Goal: Communication & Community: Share content

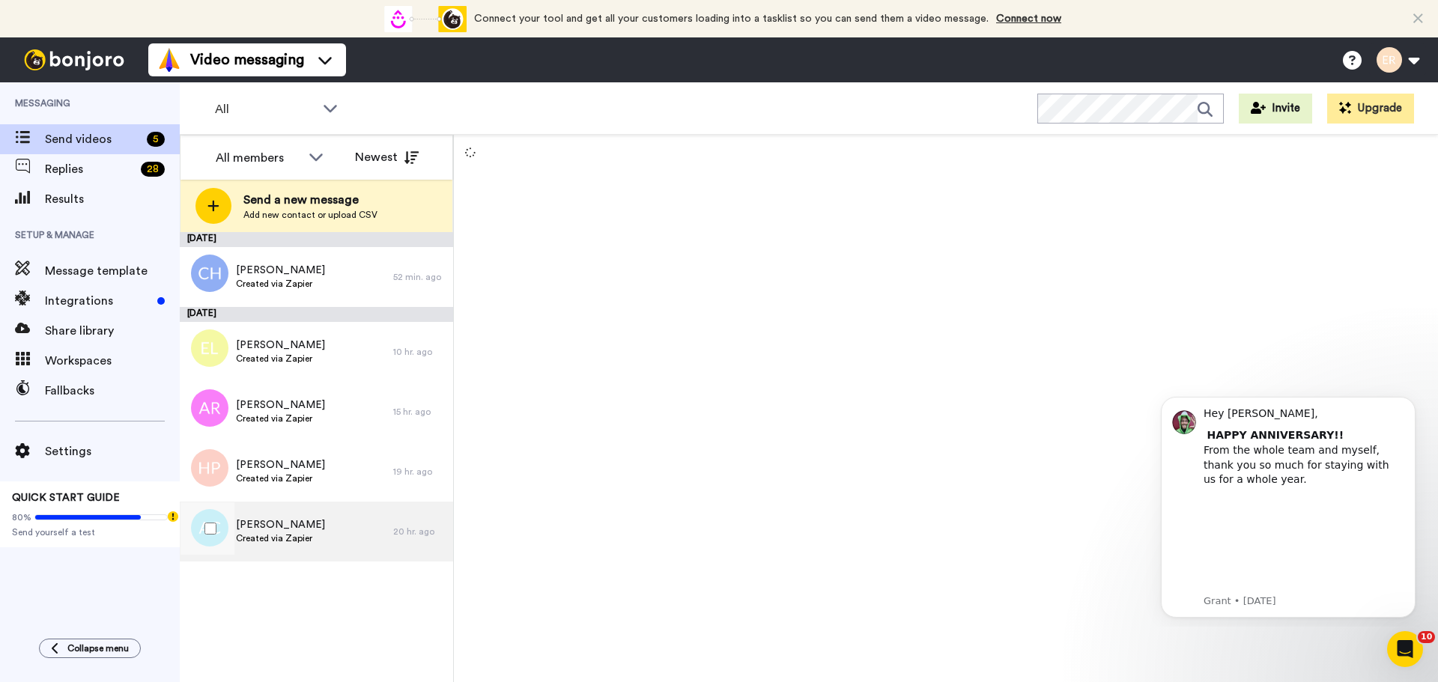
click at [347, 535] on div "[PERSON_NAME] Created via Zapier" at bounding box center [286, 532] width 213 height 60
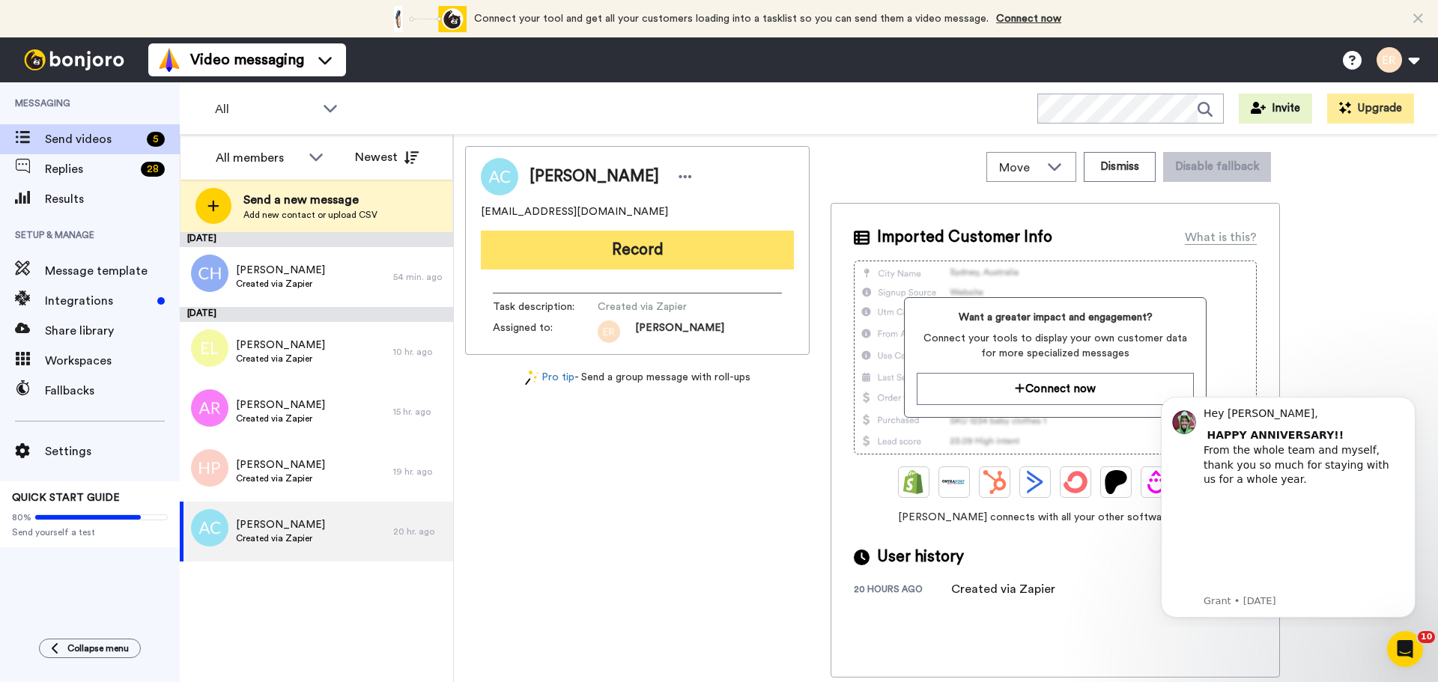
click at [621, 255] on button "Record" at bounding box center [637, 250] width 313 height 39
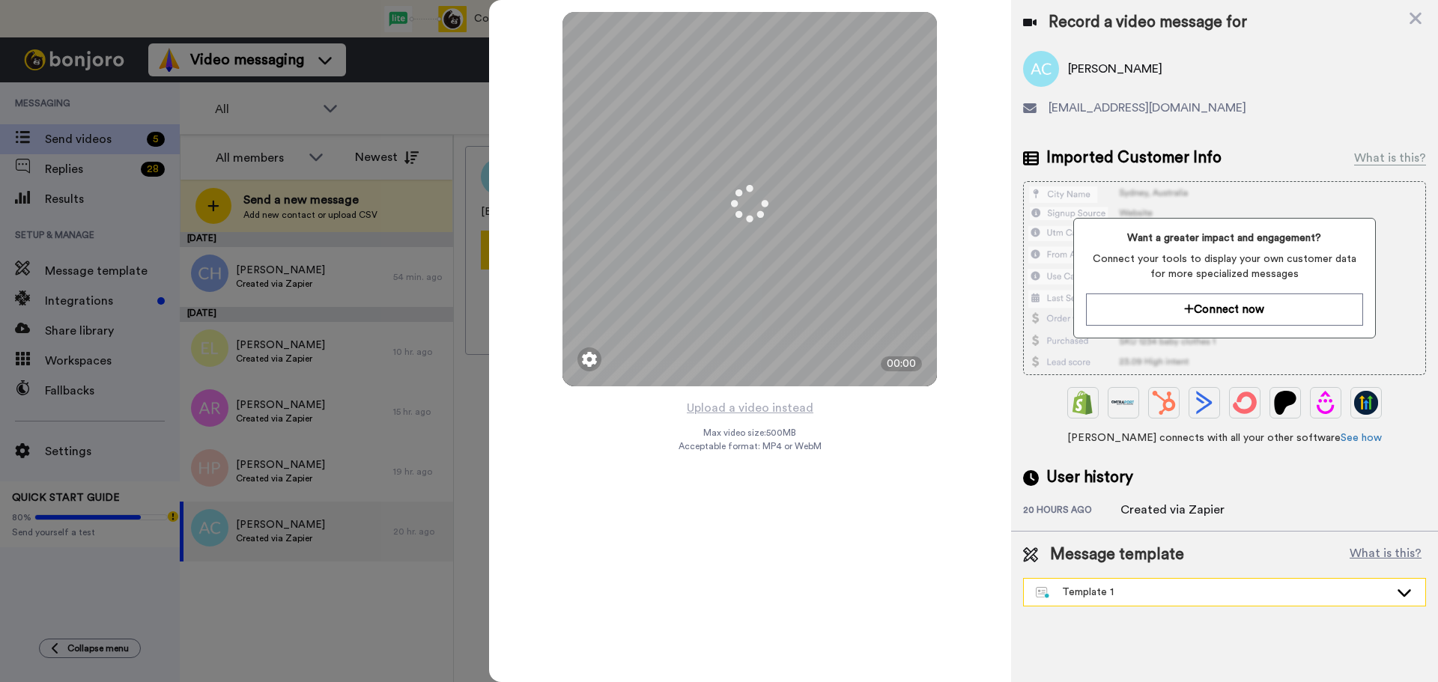
click at [1107, 580] on div "Template 1" at bounding box center [1223, 592] width 401 height 27
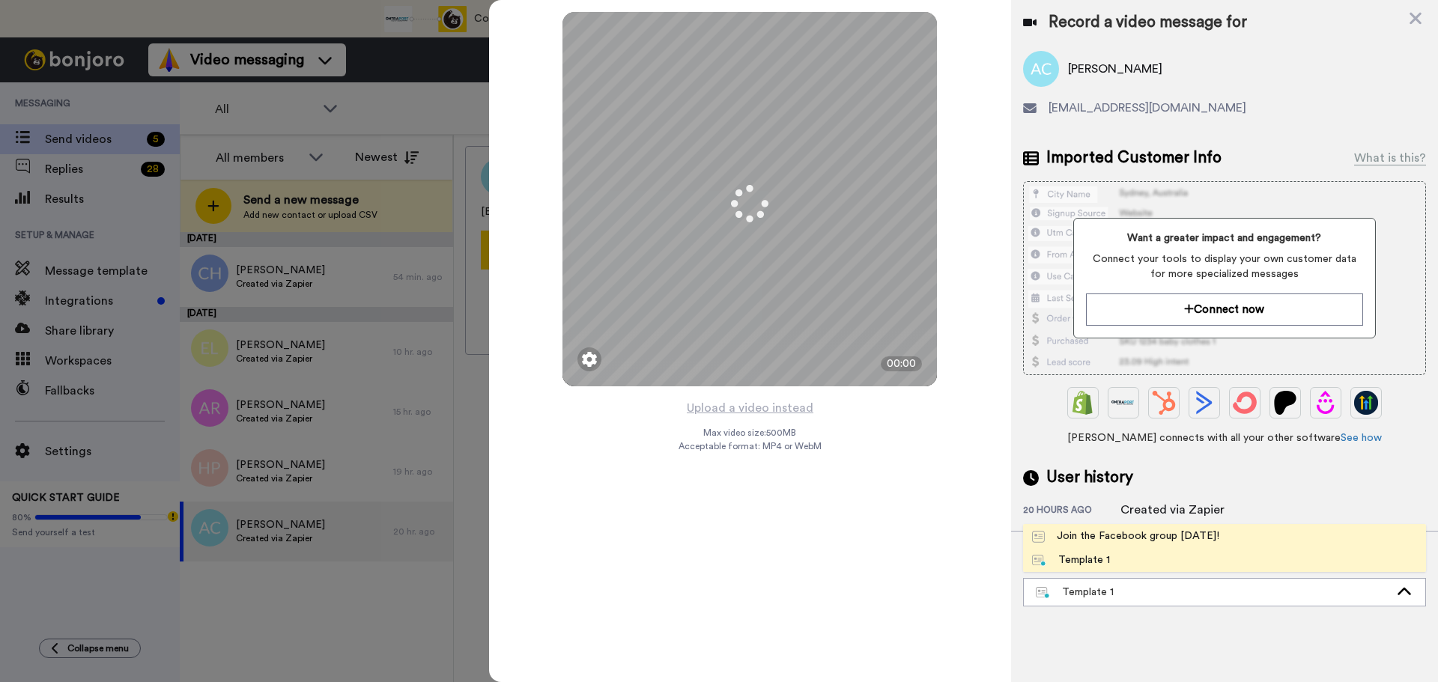
click at [1102, 531] on div "Join the Facebook group today!" at bounding box center [1125, 536] width 187 height 15
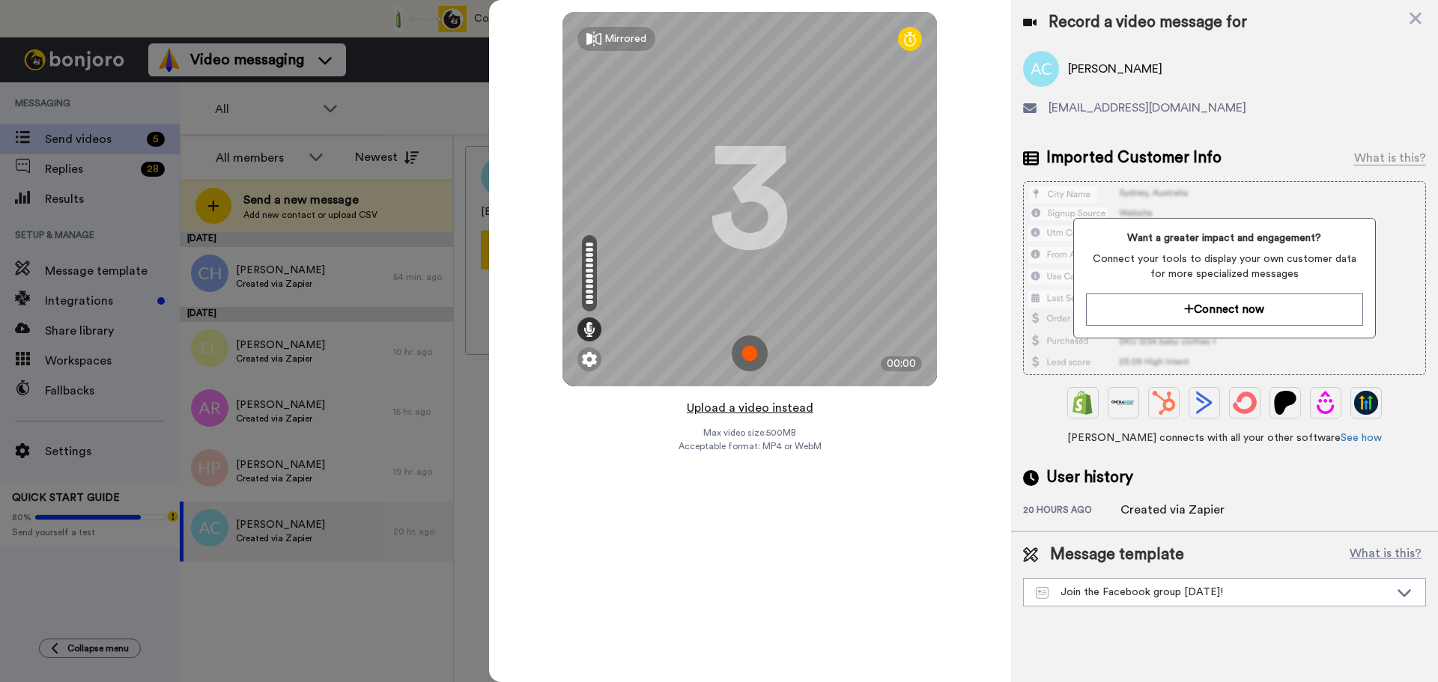
click at [781, 412] on button "Upload a video instead" at bounding box center [750, 407] width 136 height 19
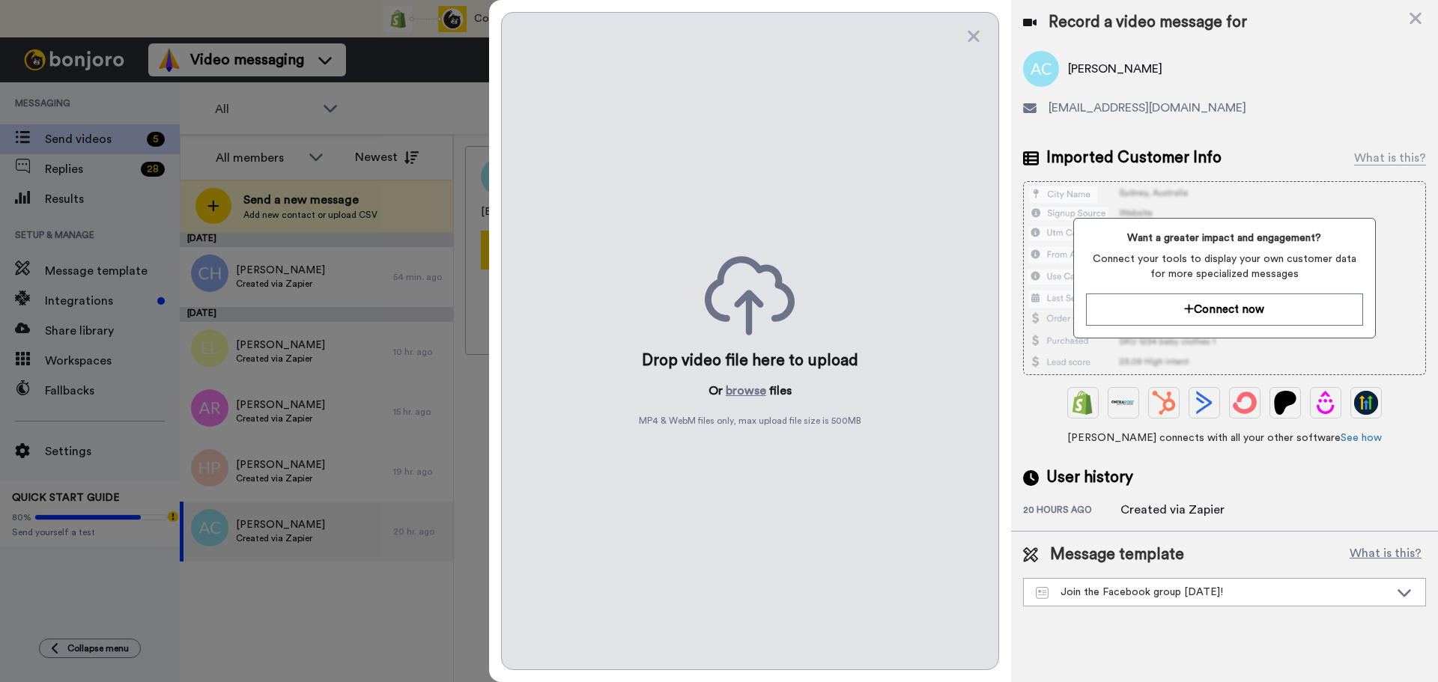
click at [767, 394] on p "Or browse files" at bounding box center [749, 391] width 83 height 18
click at [743, 386] on button "browse" at bounding box center [745, 391] width 40 height 18
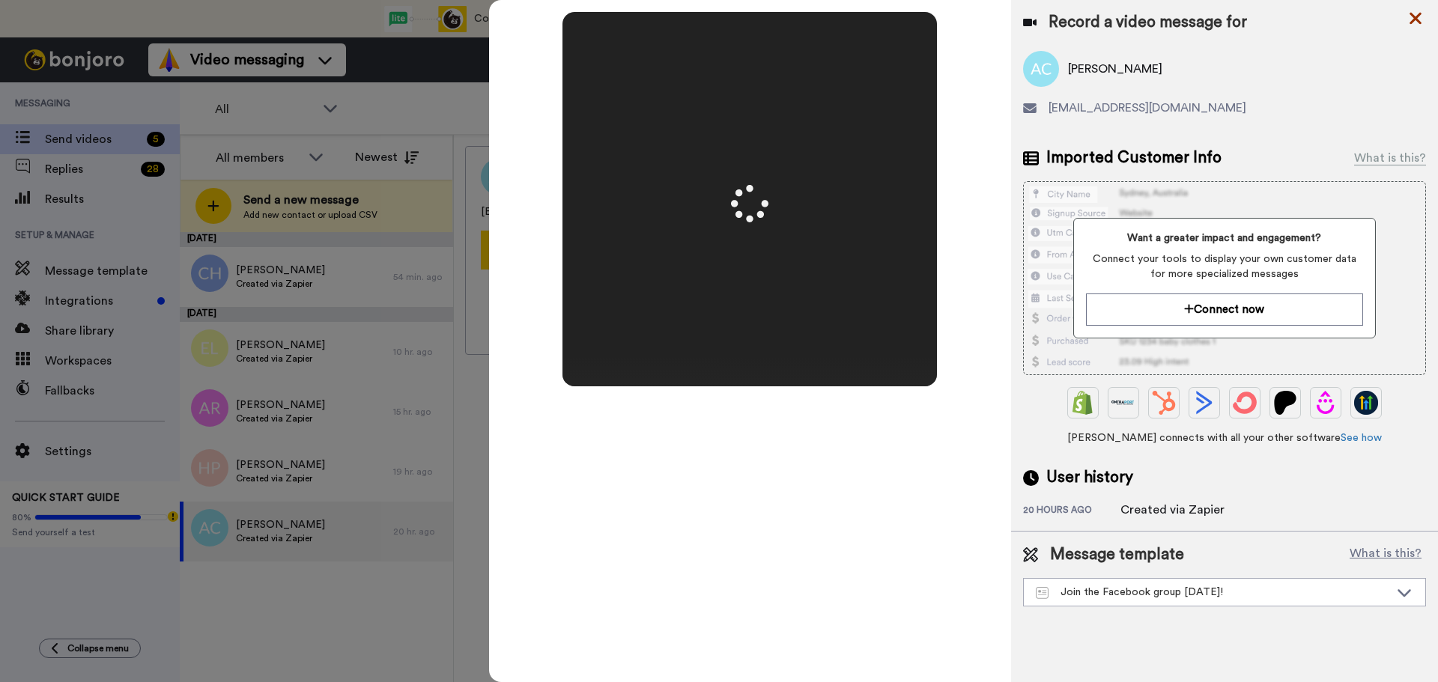
click at [1420, 10] on icon at bounding box center [1415, 18] width 15 height 19
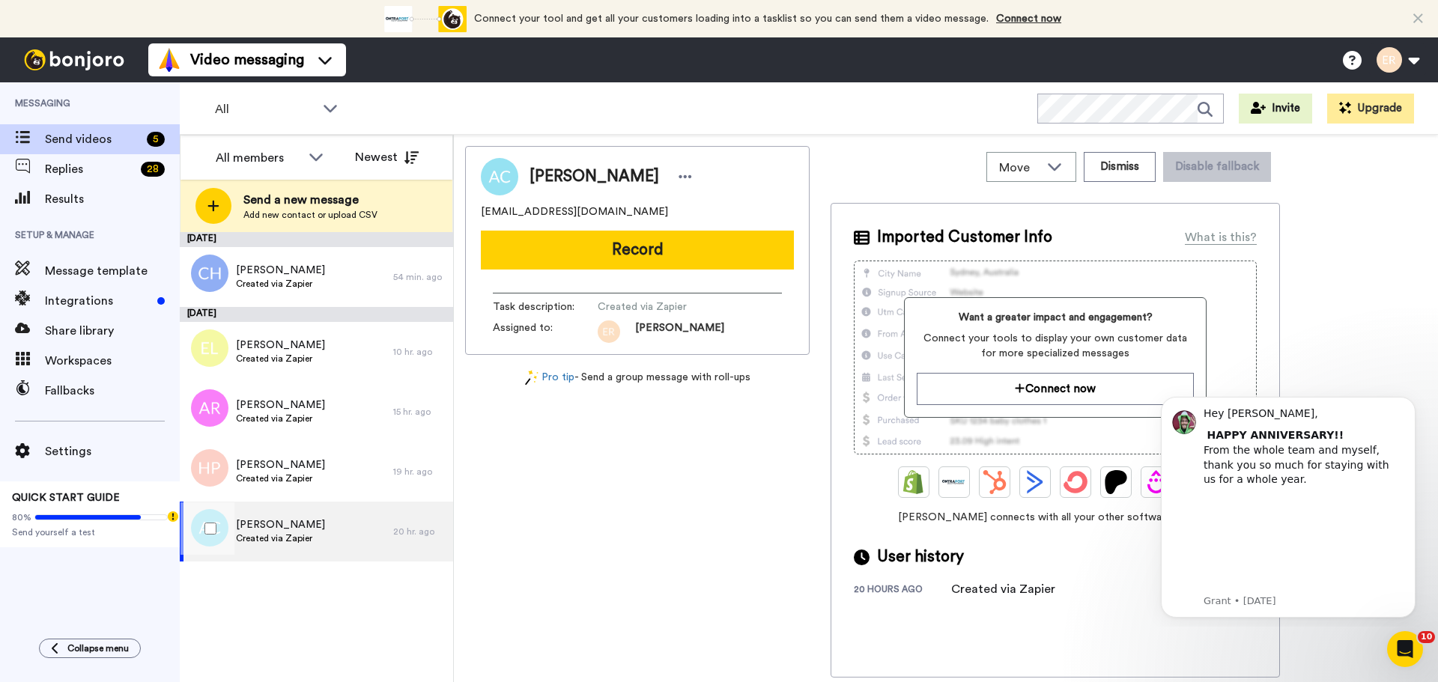
click at [320, 548] on div "Ashley C Created via Zapier" at bounding box center [286, 532] width 213 height 60
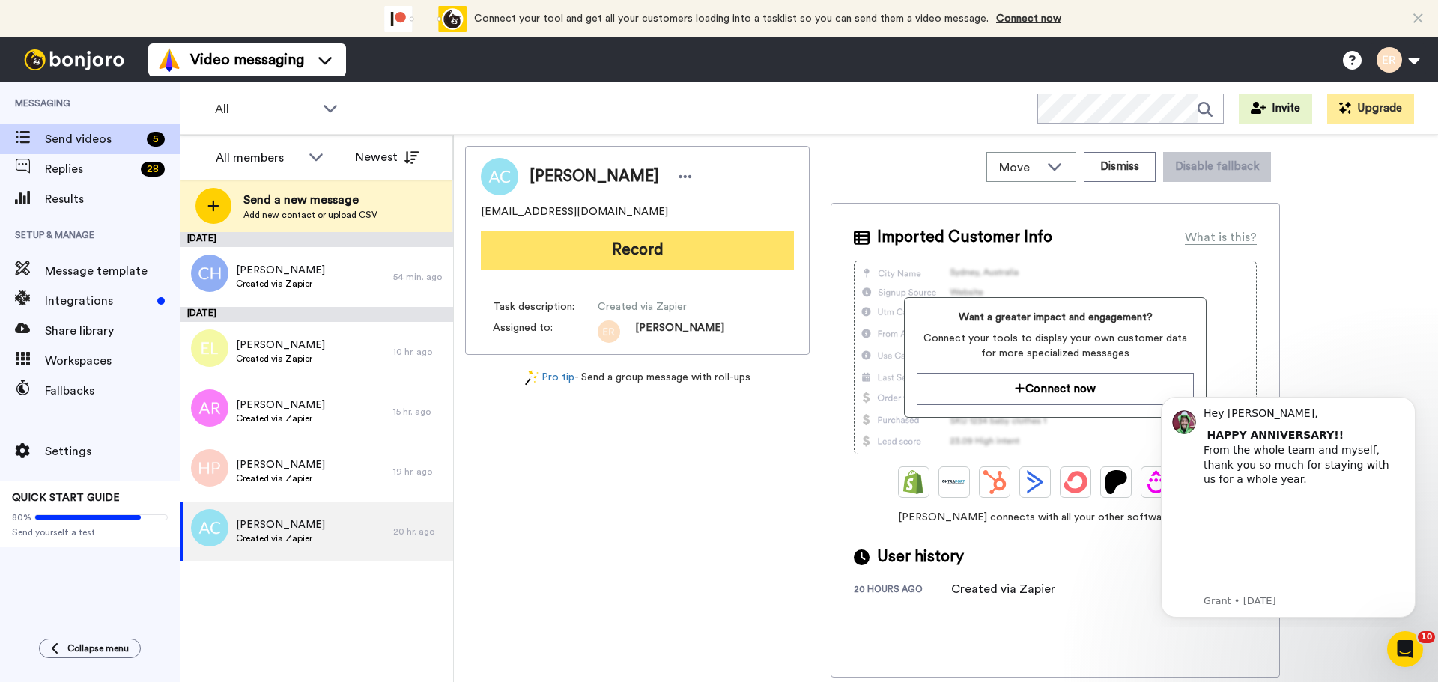
click at [600, 255] on button "Record" at bounding box center [637, 250] width 313 height 39
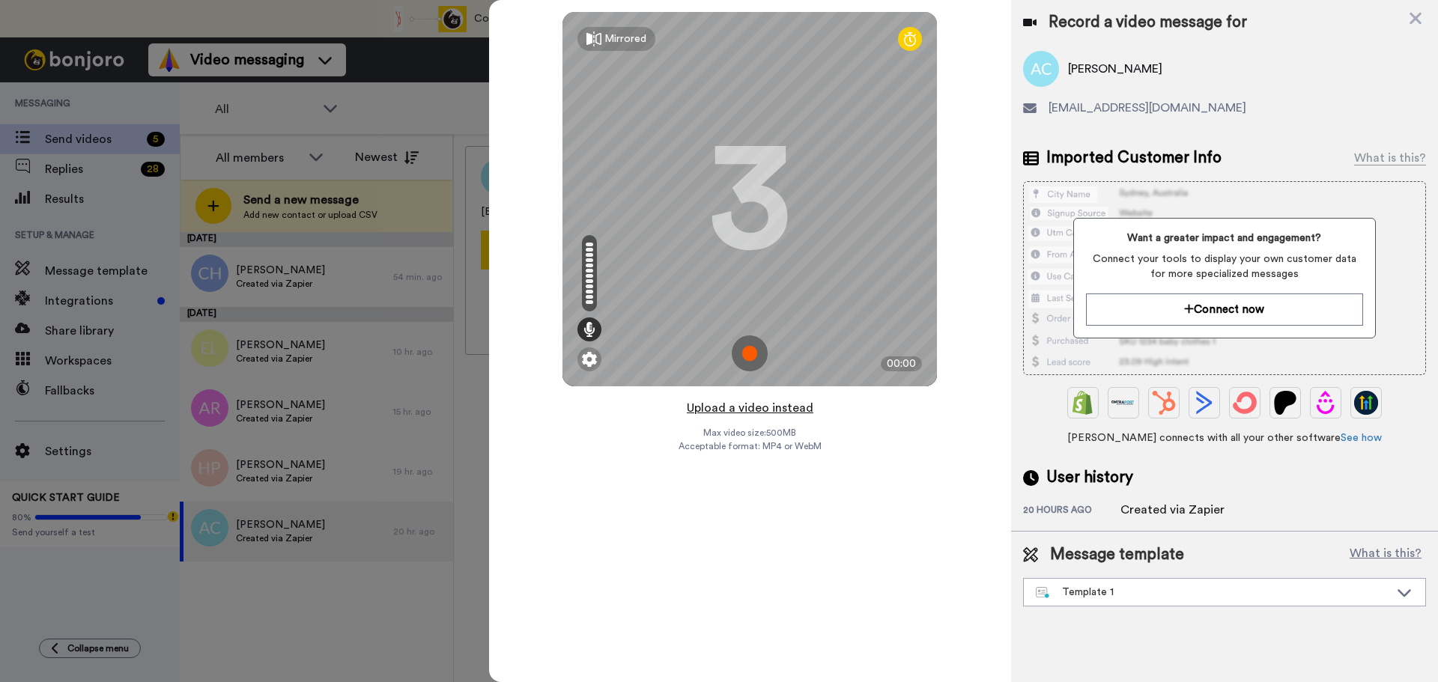
click at [758, 404] on button "Upload a video instead" at bounding box center [750, 407] width 136 height 19
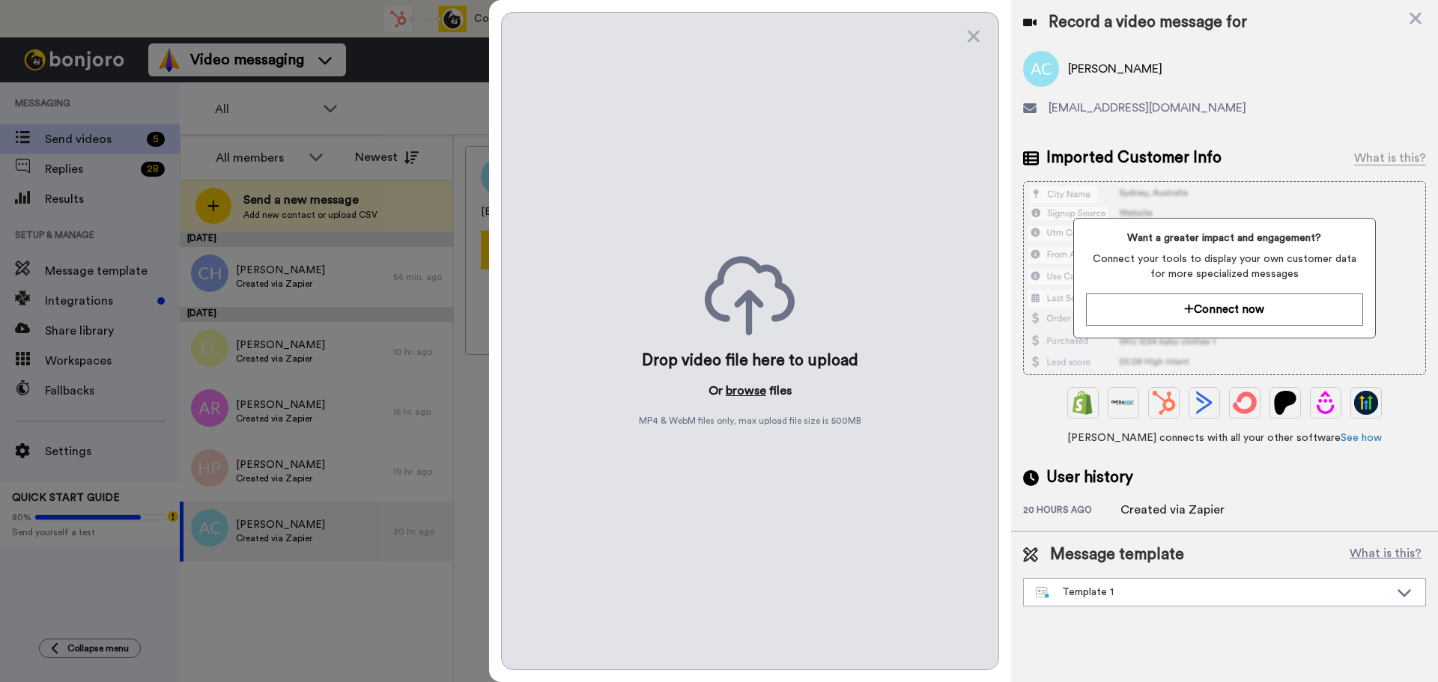
click at [753, 393] on button "browse" at bounding box center [745, 391] width 40 height 18
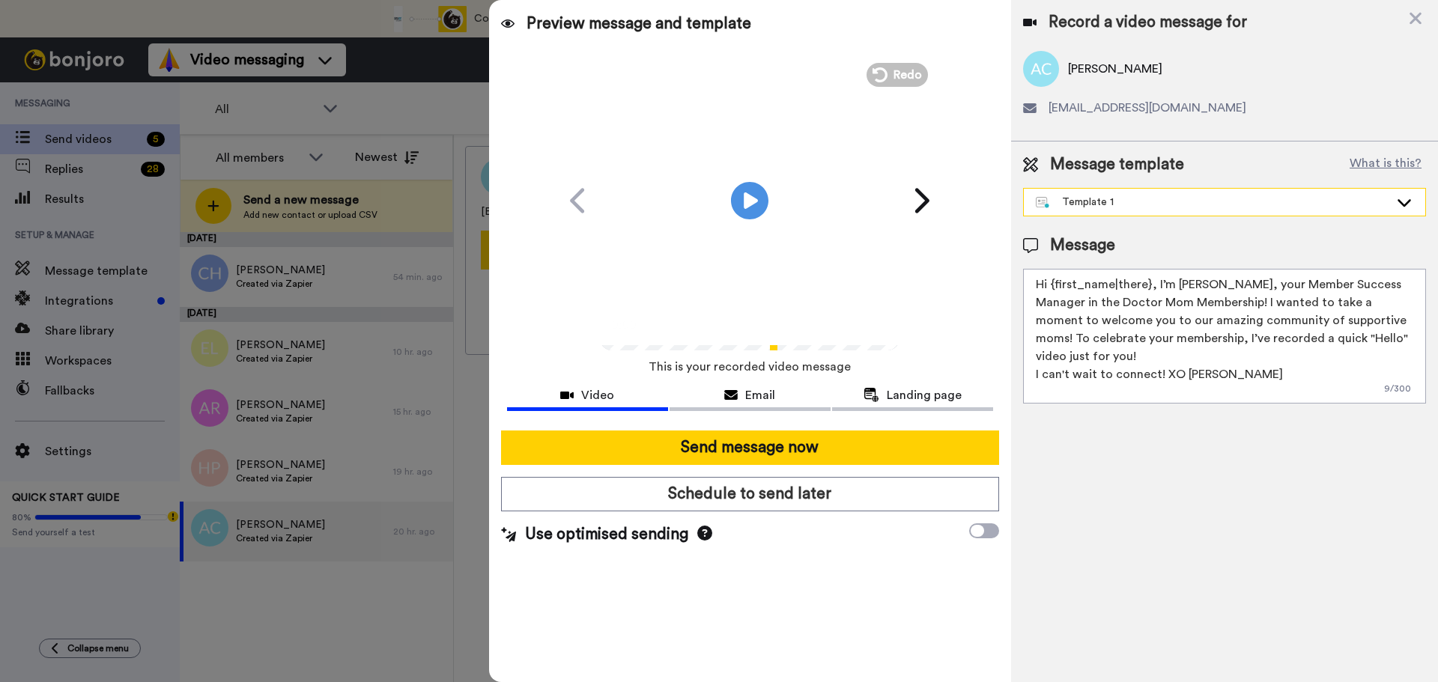
click at [1116, 204] on div "Template 1" at bounding box center [1211, 202] width 353 height 15
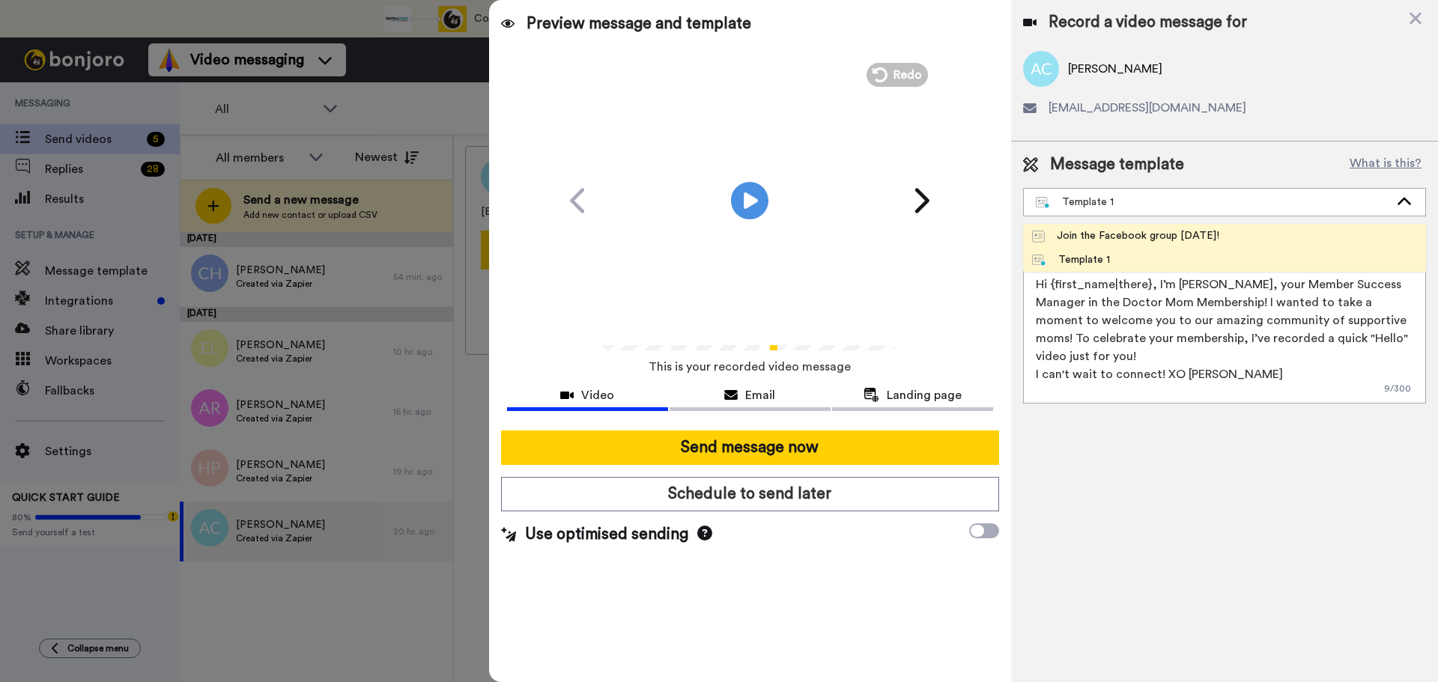
click at [1116, 228] on div "Join the Facebook group today!" at bounding box center [1125, 235] width 187 height 15
type textarea "Hello {first_name|there}, WELCOME TO THE DOCTOR MOM COMMUNITY!! WOOHOO!! I'm Be…"
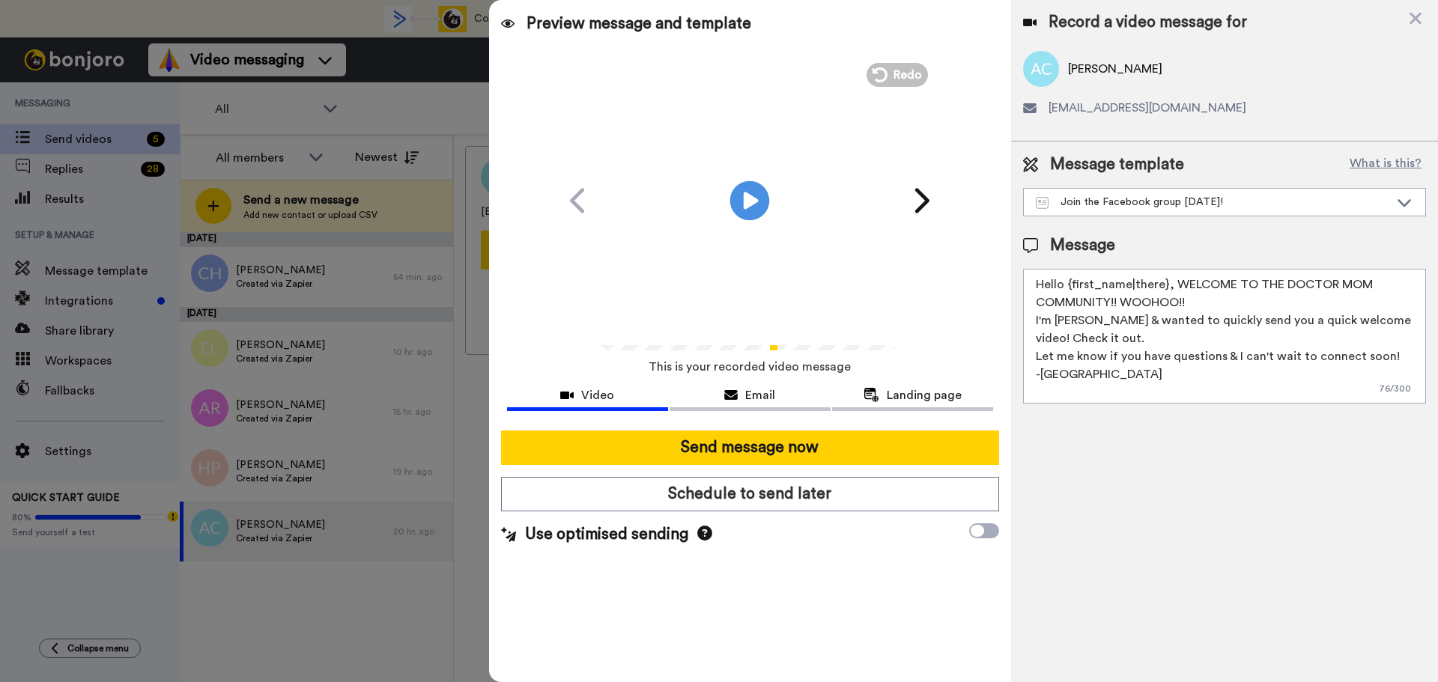
click at [755, 195] on icon at bounding box center [750, 200] width 40 height 40
click at [1411, 15] on icon at bounding box center [1415, 19] width 12 height 12
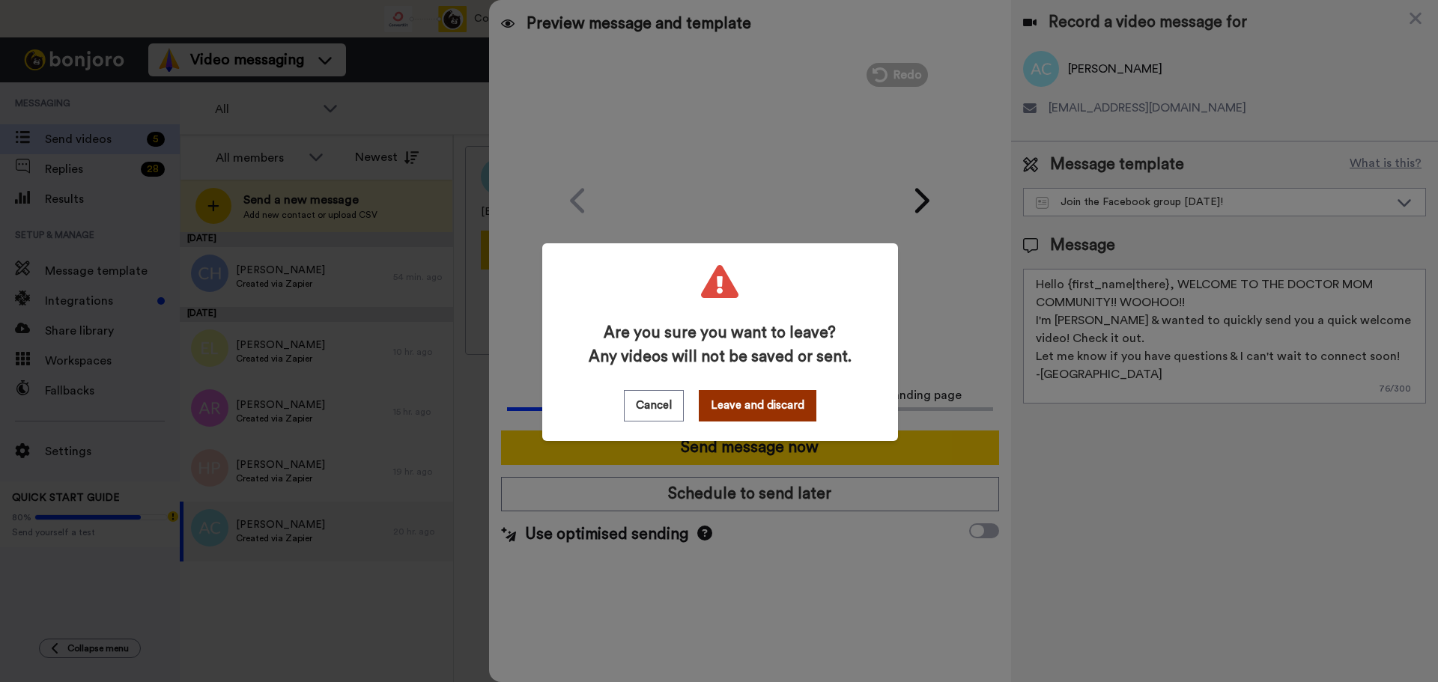
click at [779, 400] on button "Leave and discard" at bounding box center [758, 405] width 118 height 31
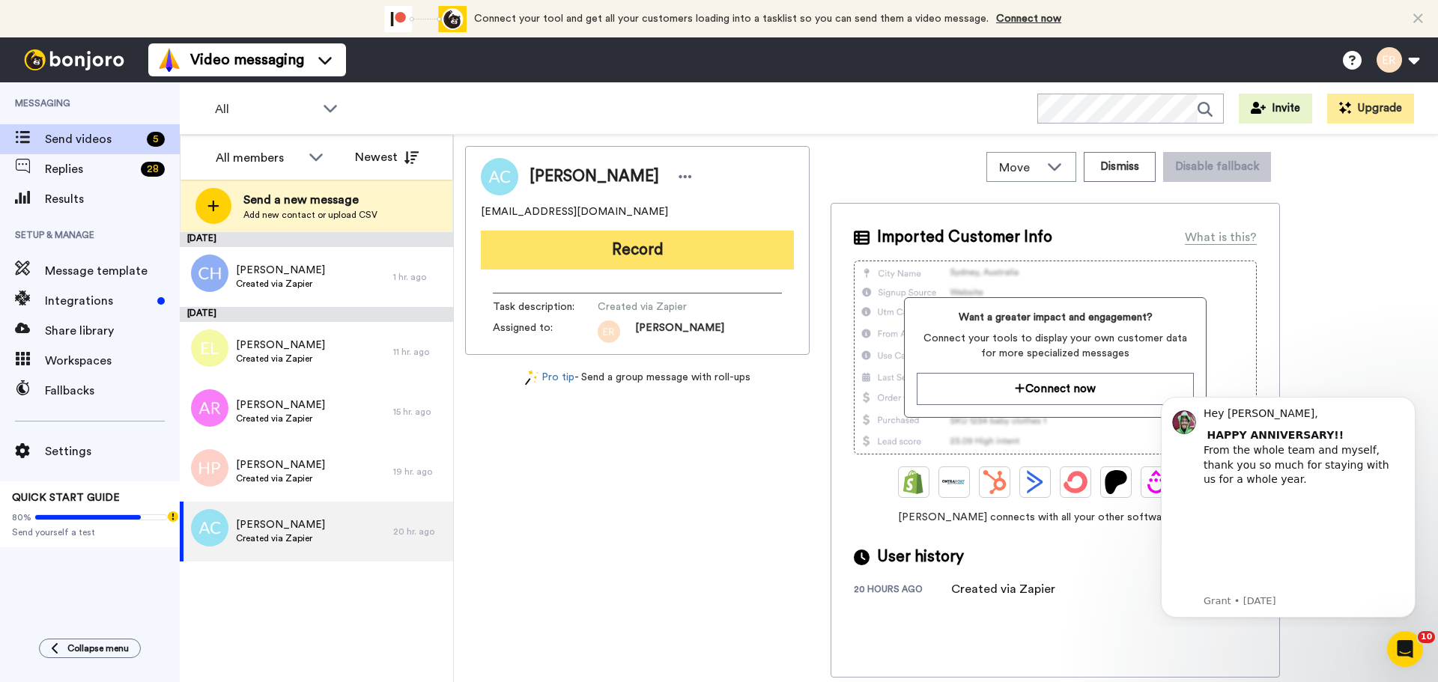
click at [656, 249] on button "Record" at bounding box center [637, 250] width 313 height 39
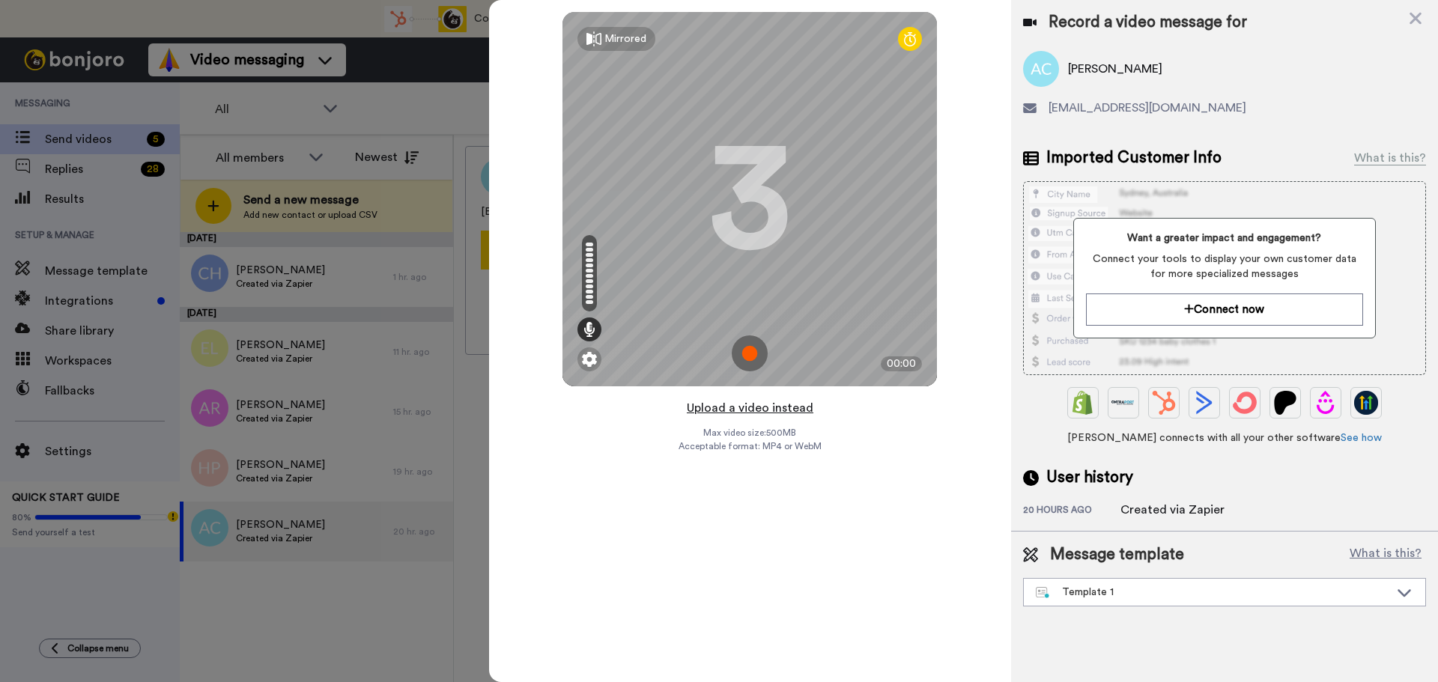
click at [741, 410] on button "Upload a video instead" at bounding box center [750, 407] width 136 height 19
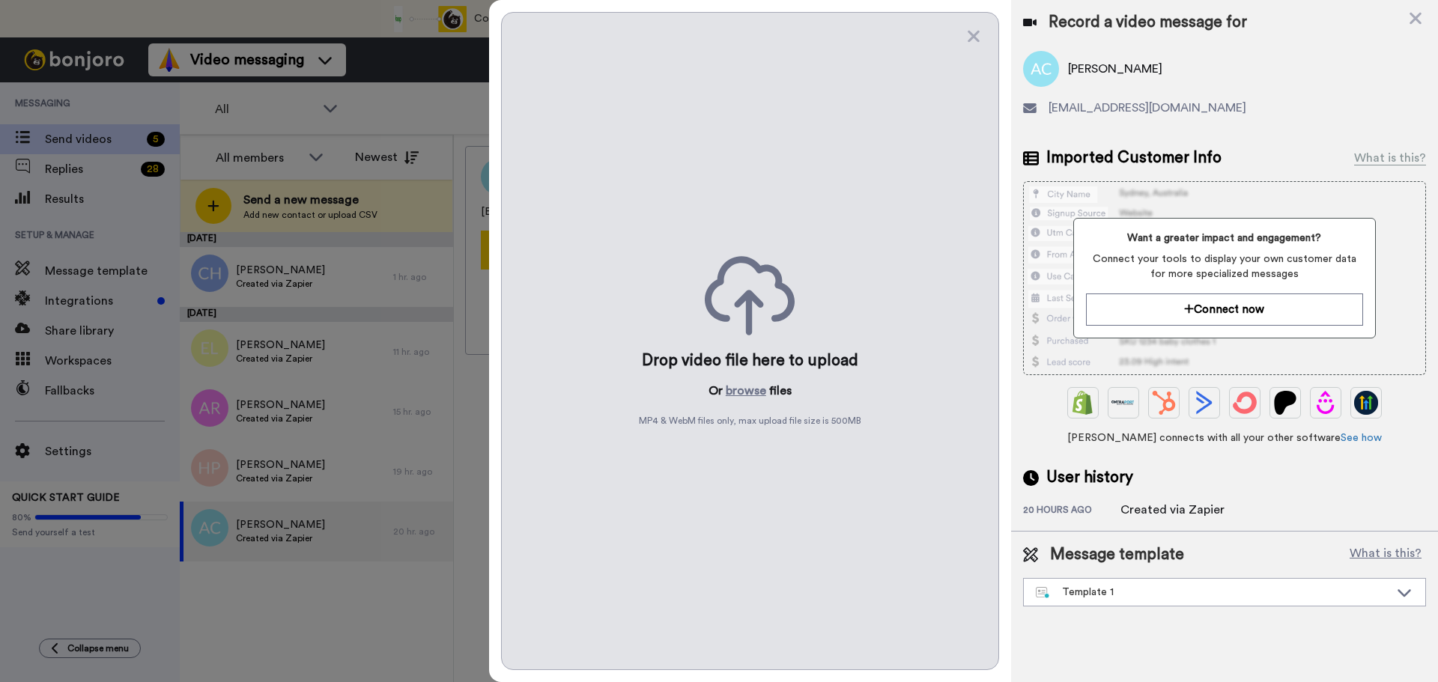
click at [711, 394] on p "Or browse files" at bounding box center [749, 391] width 83 height 18
click at [742, 395] on button "browse" at bounding box center [745, 391] width 40 height 18
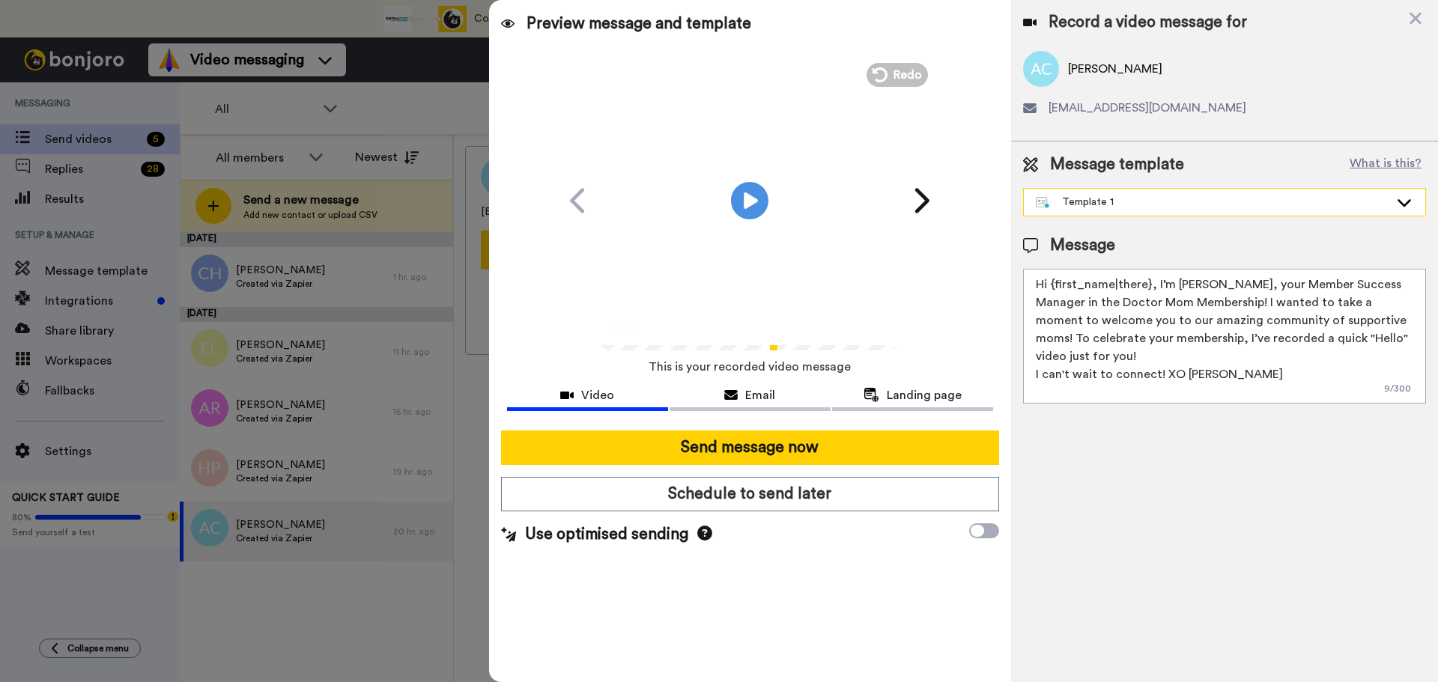
click at [1094, 191] on div "Template 1" at bounding box center [1223, 202] width 401 height 27
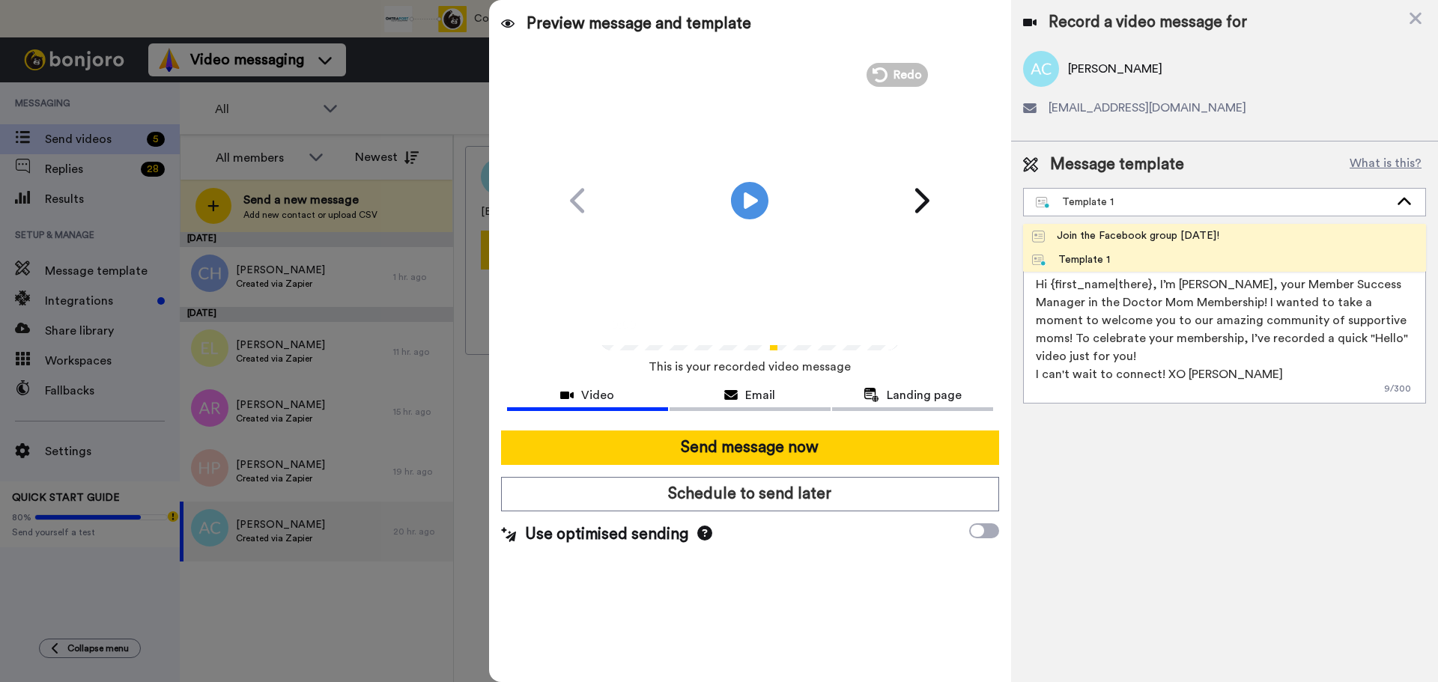
click at [1097, 236] on div "Join the Facebook group today!" at bounding box center [1125, 235] width 187 height 15
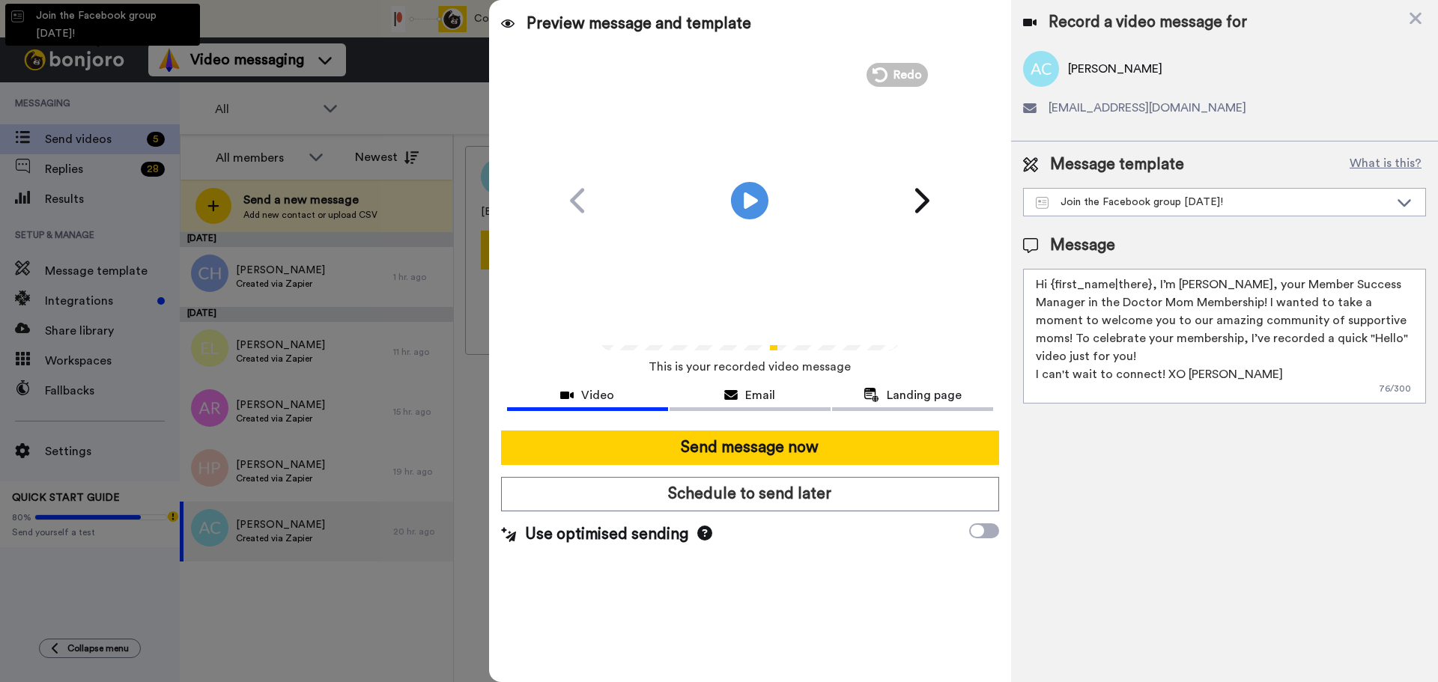
type textarea "Hello {first_name|there}, WELCOME TO THE DOCTOR MOM COMMUNITY!! WOOHOO!! I'm Be…"
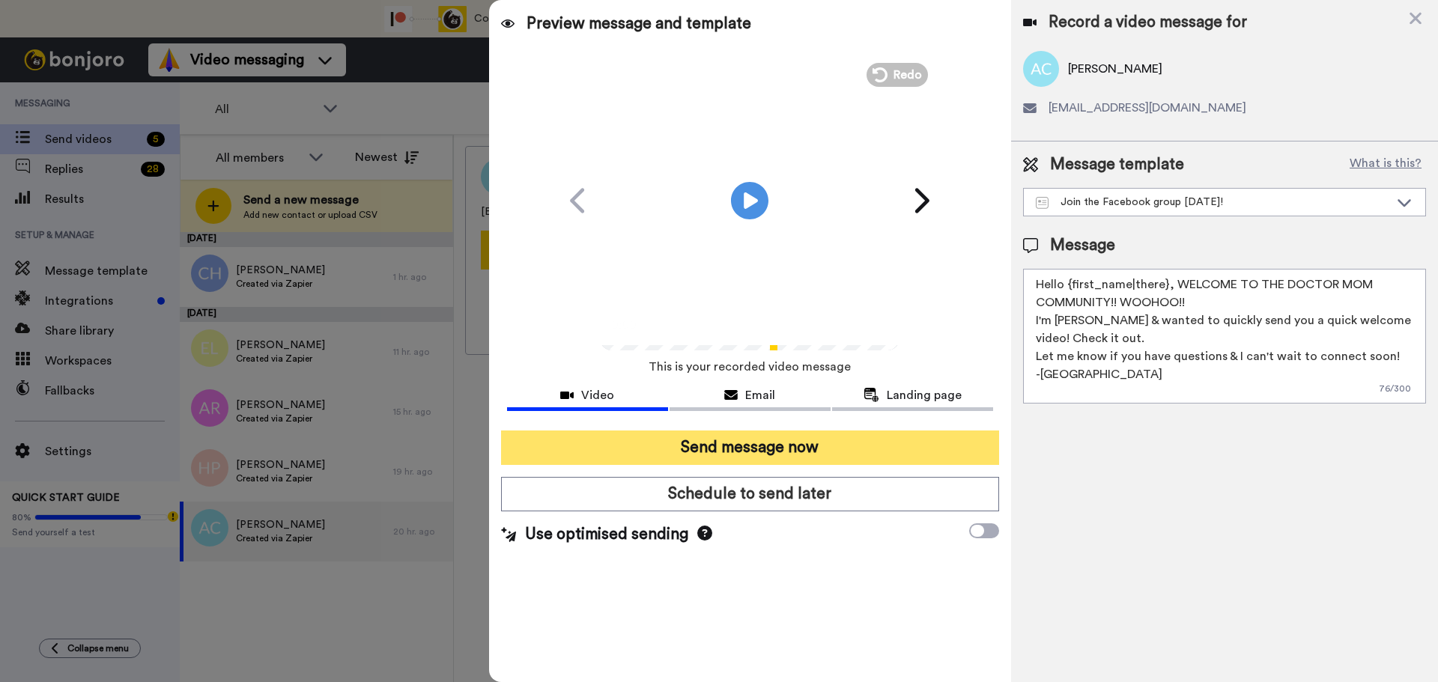
click at [814, 446] on button "Send message now" at bounding box center [750, 448] width 498 height 34
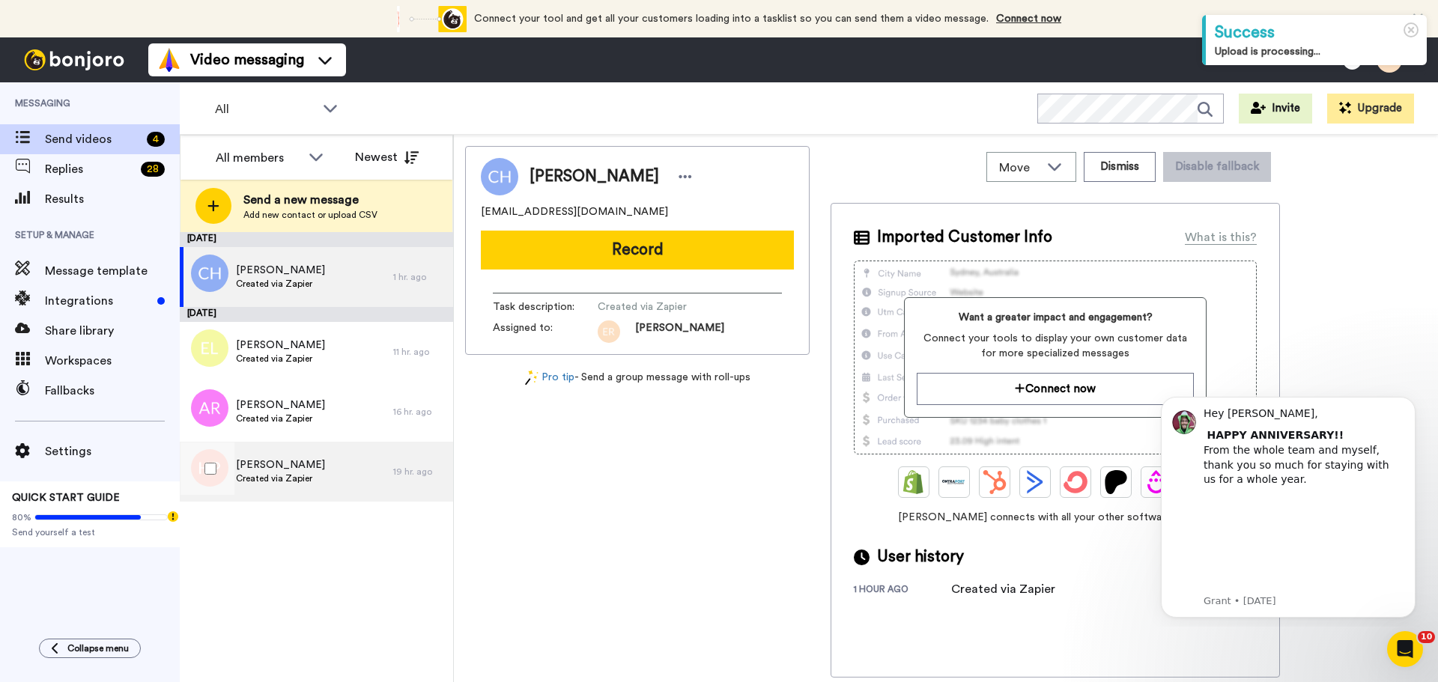
click at [357, 479] on div "Heather Powell Created via Zapier" at bounding box center [286, 472] width 213 height 60
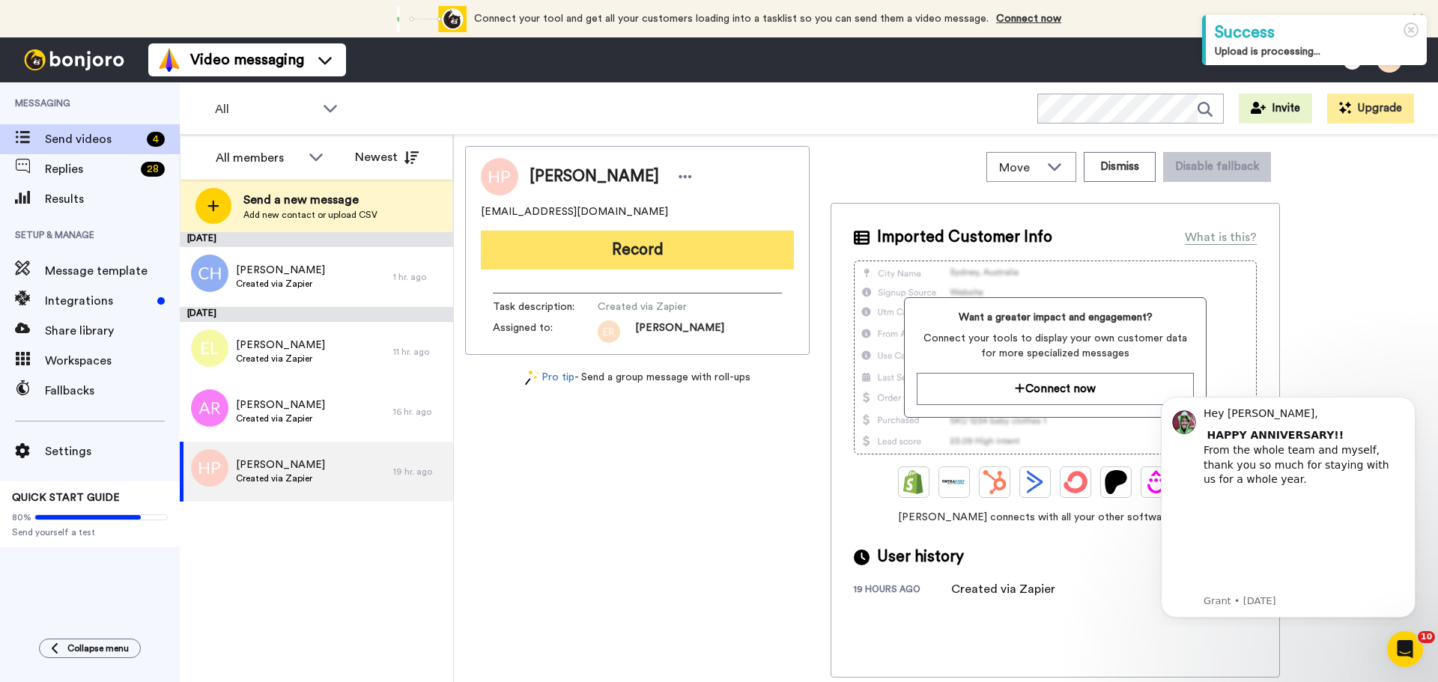
click at [606, 246] on button "Record" at bounding box center [637, 250] width 313 height 39
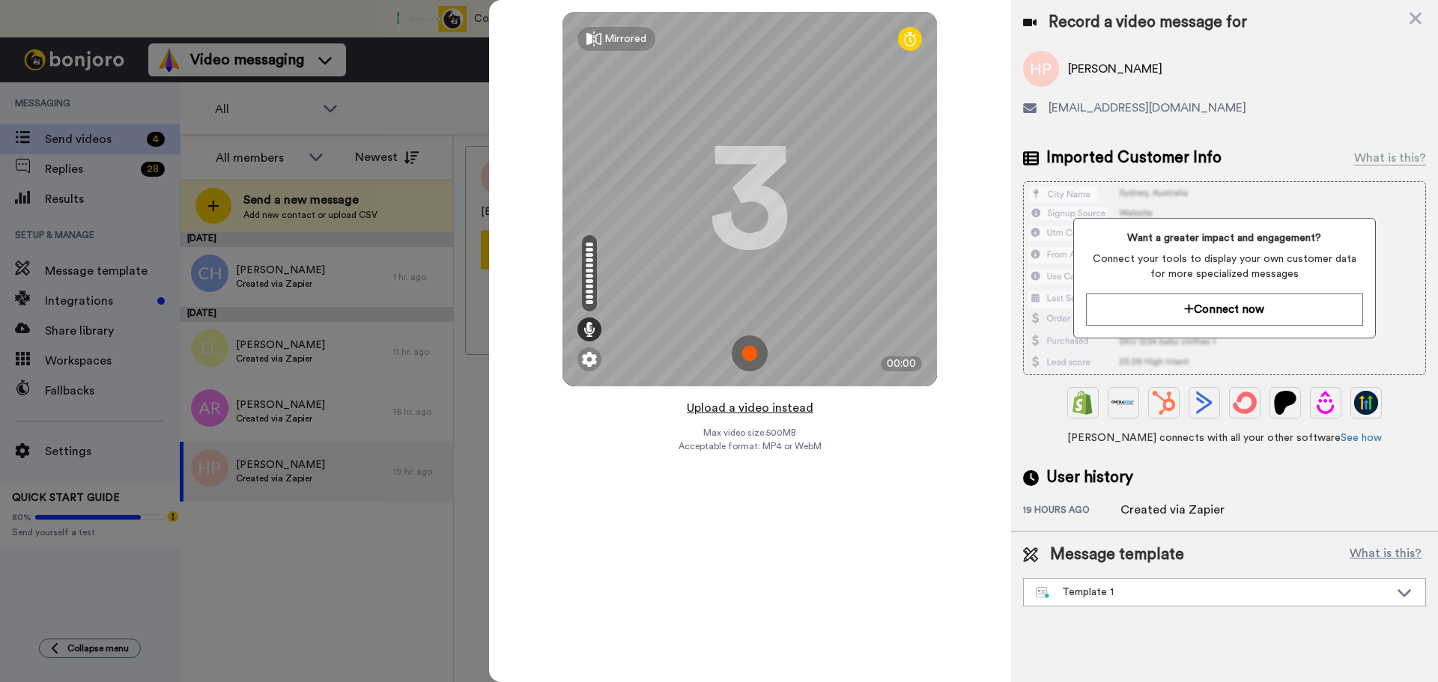
click at [713, 408] on button "Upload a video instead" at bounding box center [750, 407] width 136 height 19
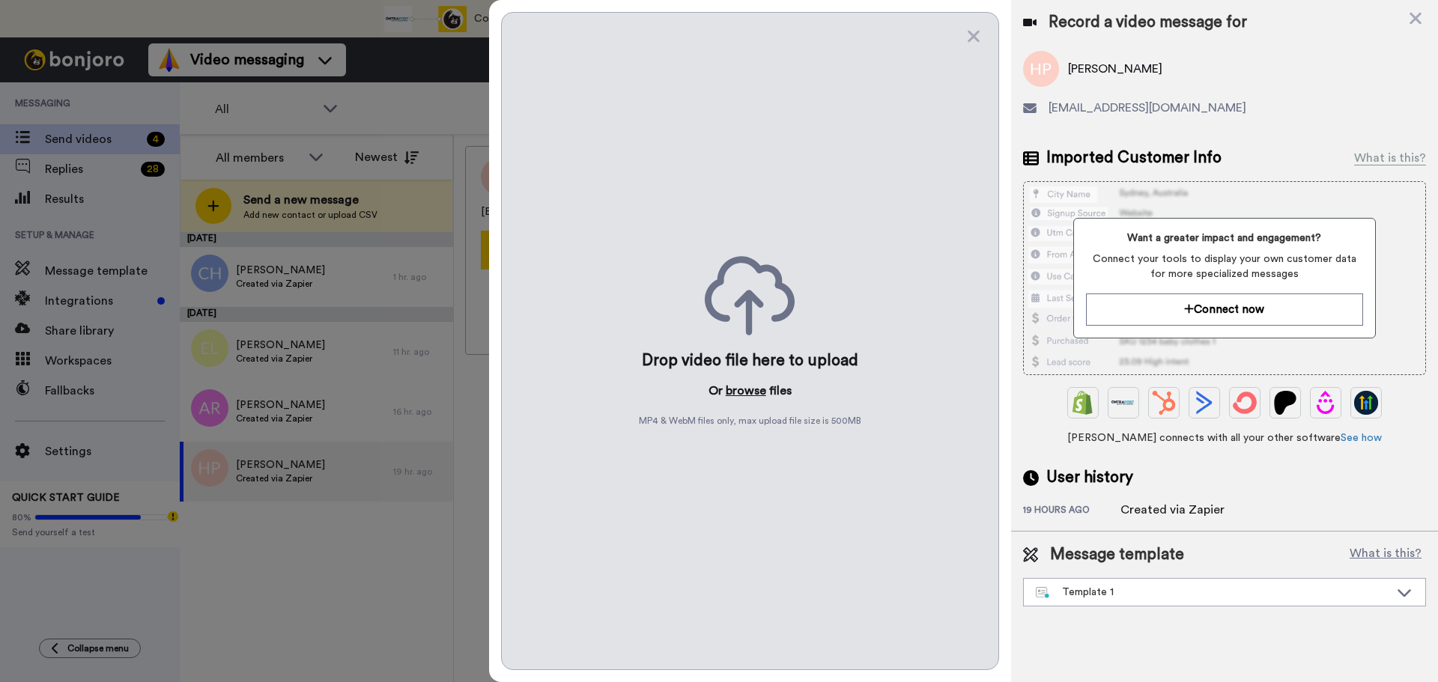
click at [726, 389] on button "browse" at bounding box center [745, 391] width 40 height 18
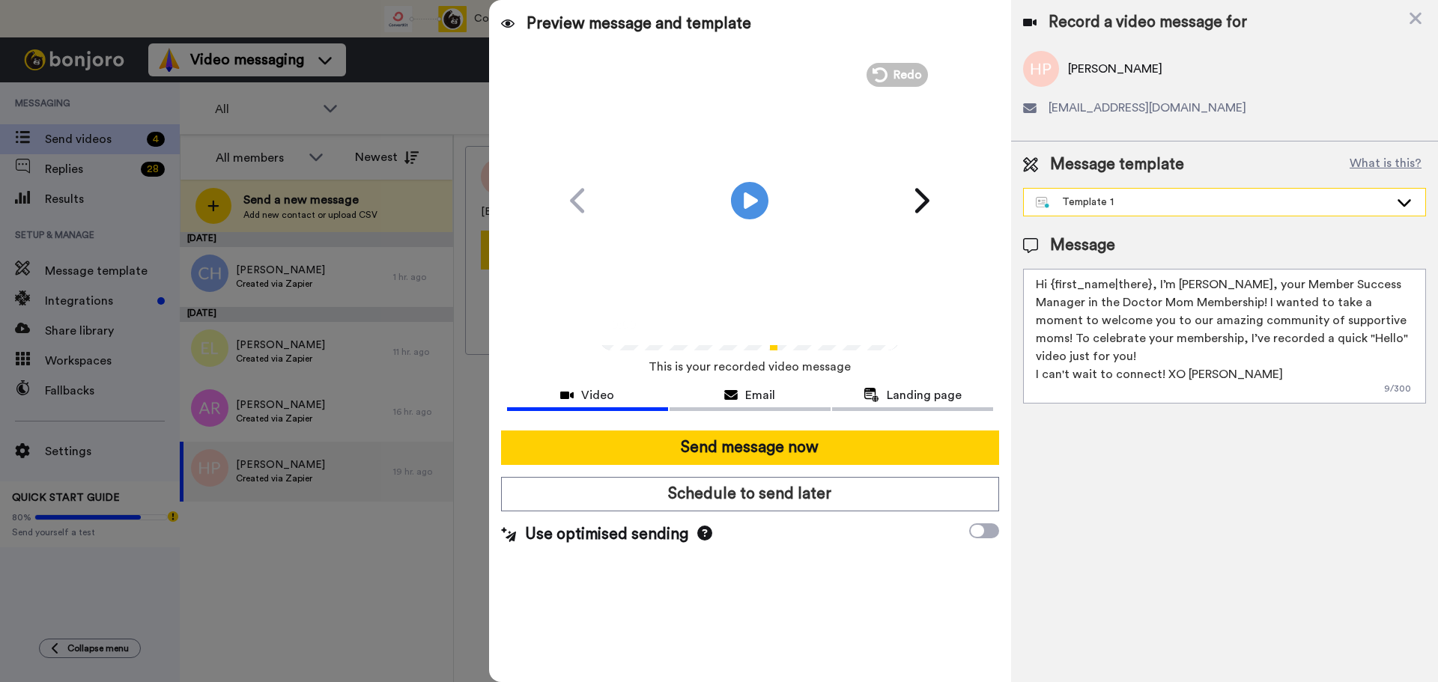
click at [1088, 200] on div "Template 1" at bounding box center [1211, 202] width 353 height 15
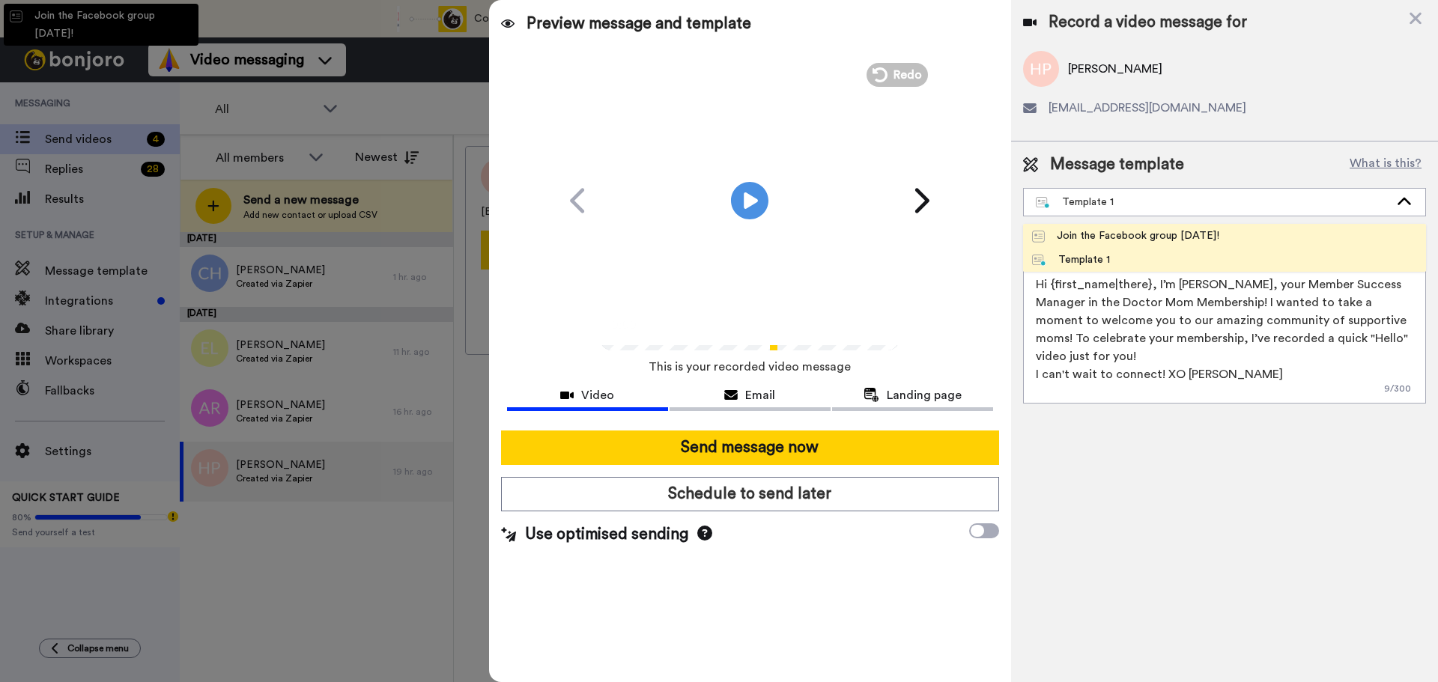
click at [1089, 232] on div "Join the Facebook group today!" at bounding box center [1125, 235] width 187 height 15
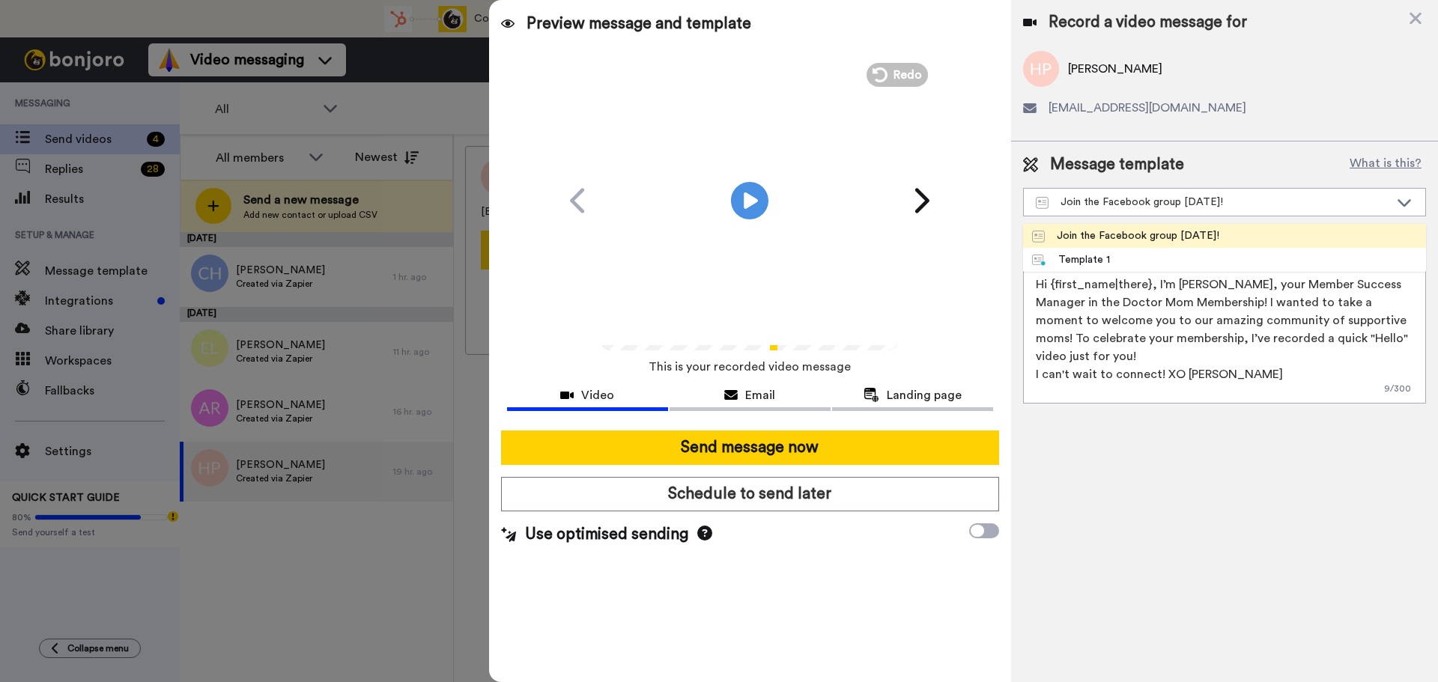
type textarea "Hello {first_name|there}, WELCOME TO THE DOCTOR MOM COMMUNITY!! WOOHOO!! I'm Be…"
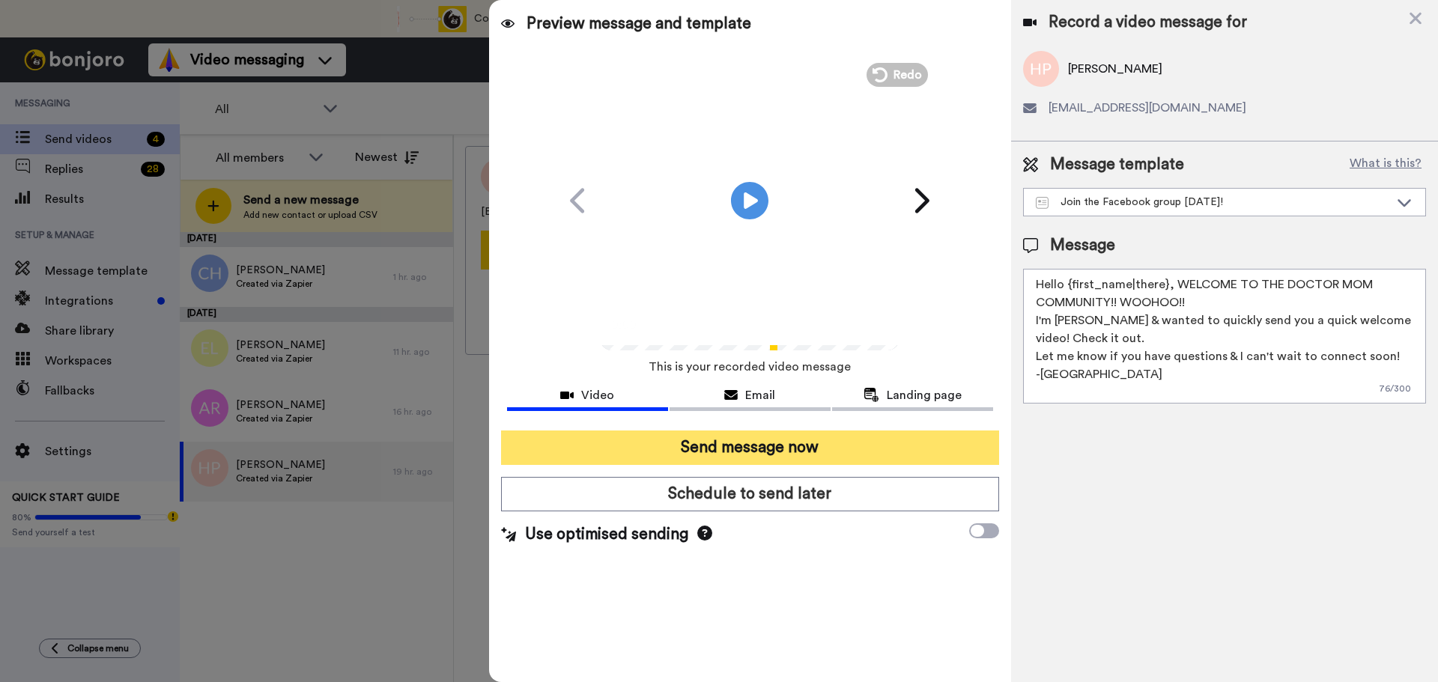
click at [790, 457] on button "Send message now" at bounding box center [750, 448] width 498 height 34
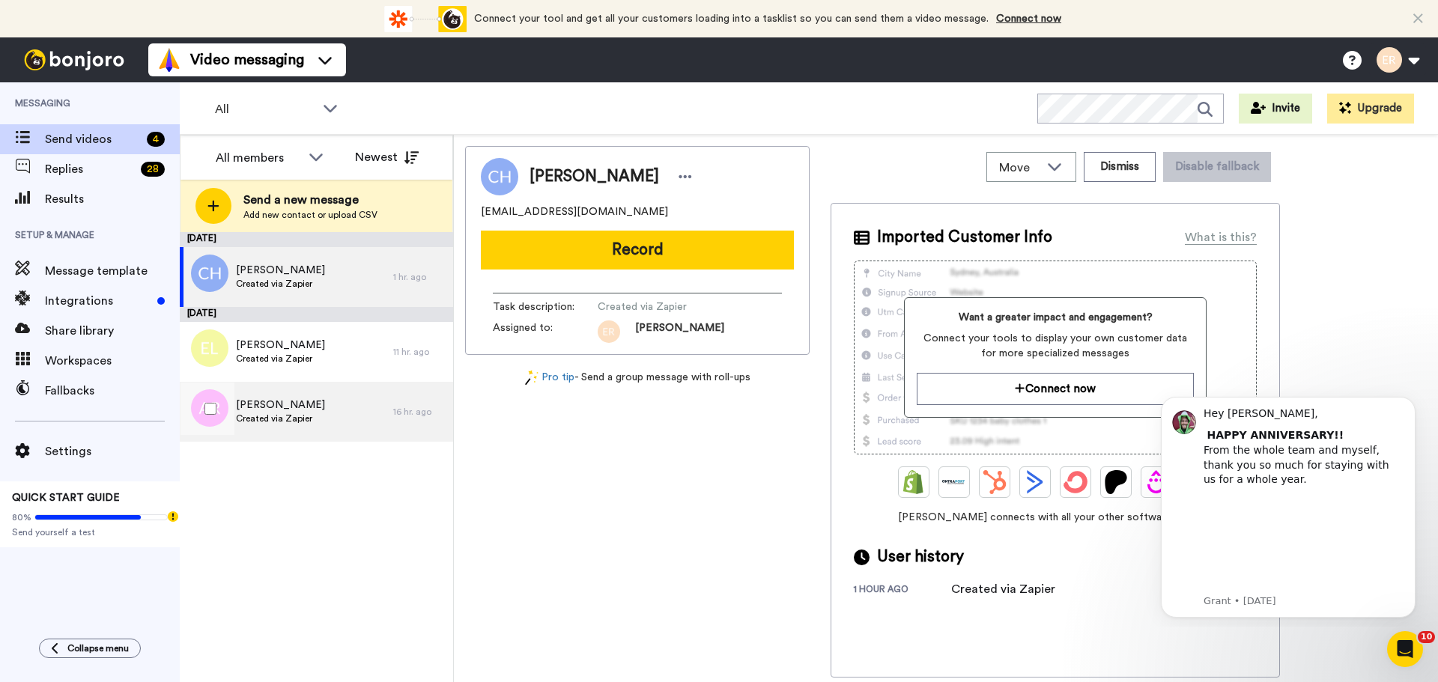
click at [305, 404] on span "[PERSON_NAME]" at bounding box center [280, 405] width 89 height 15
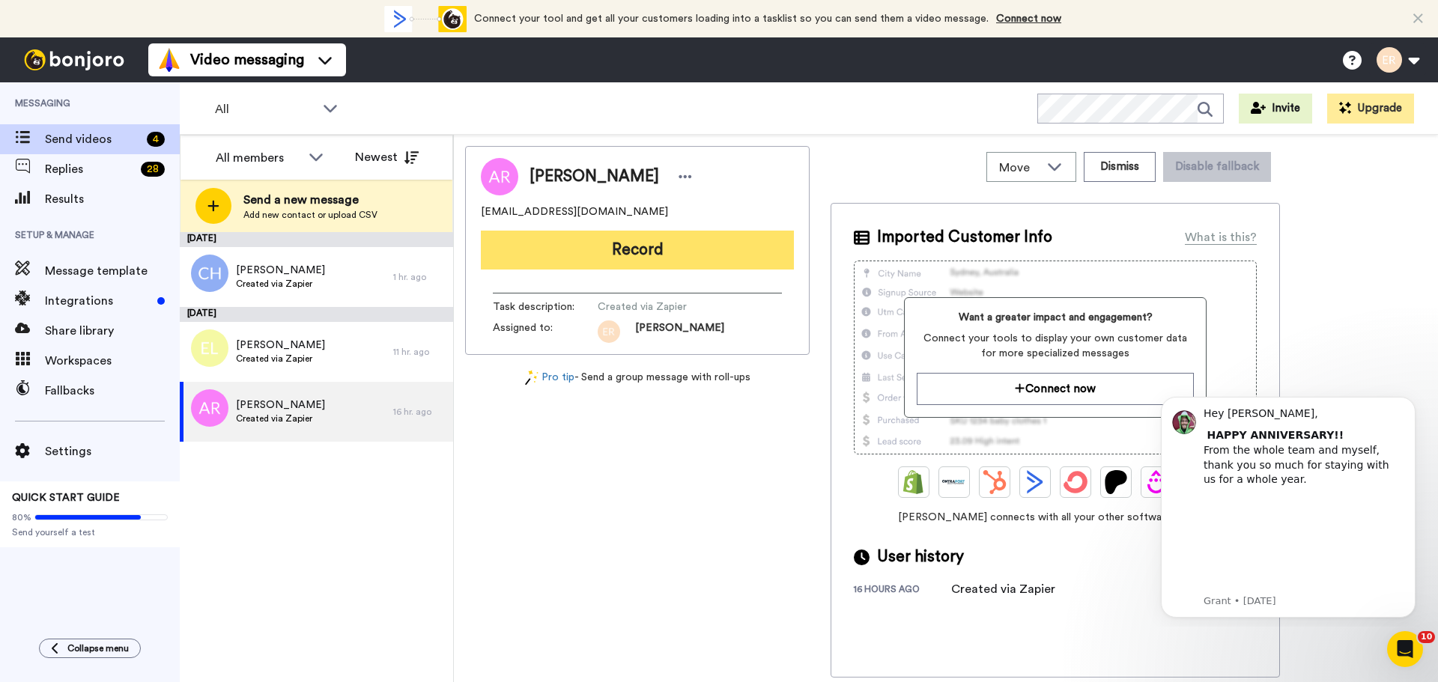
click at [624, 244] on button "Record" at bounding box center [637, 250] width 313 height 39
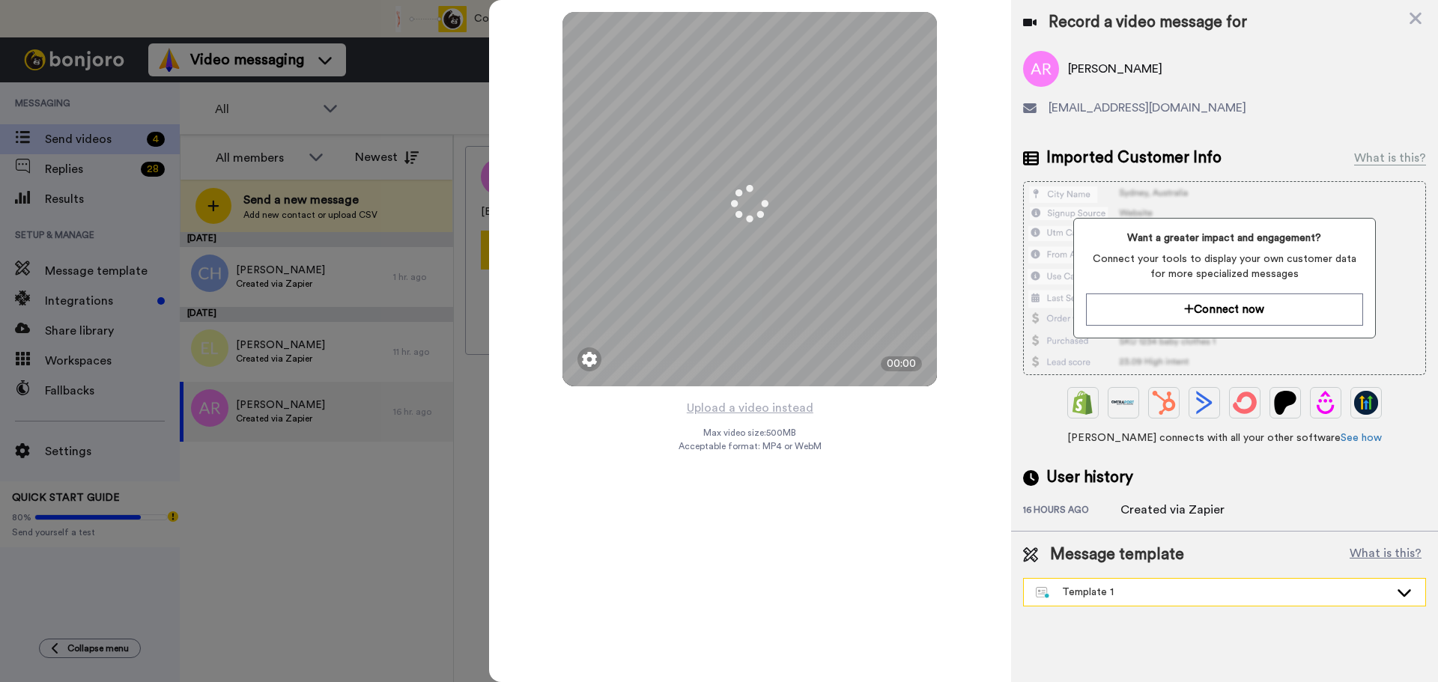
click at [1137, 606] on div "Template 1" at bounding box center [1223, 592] width 401 height 27
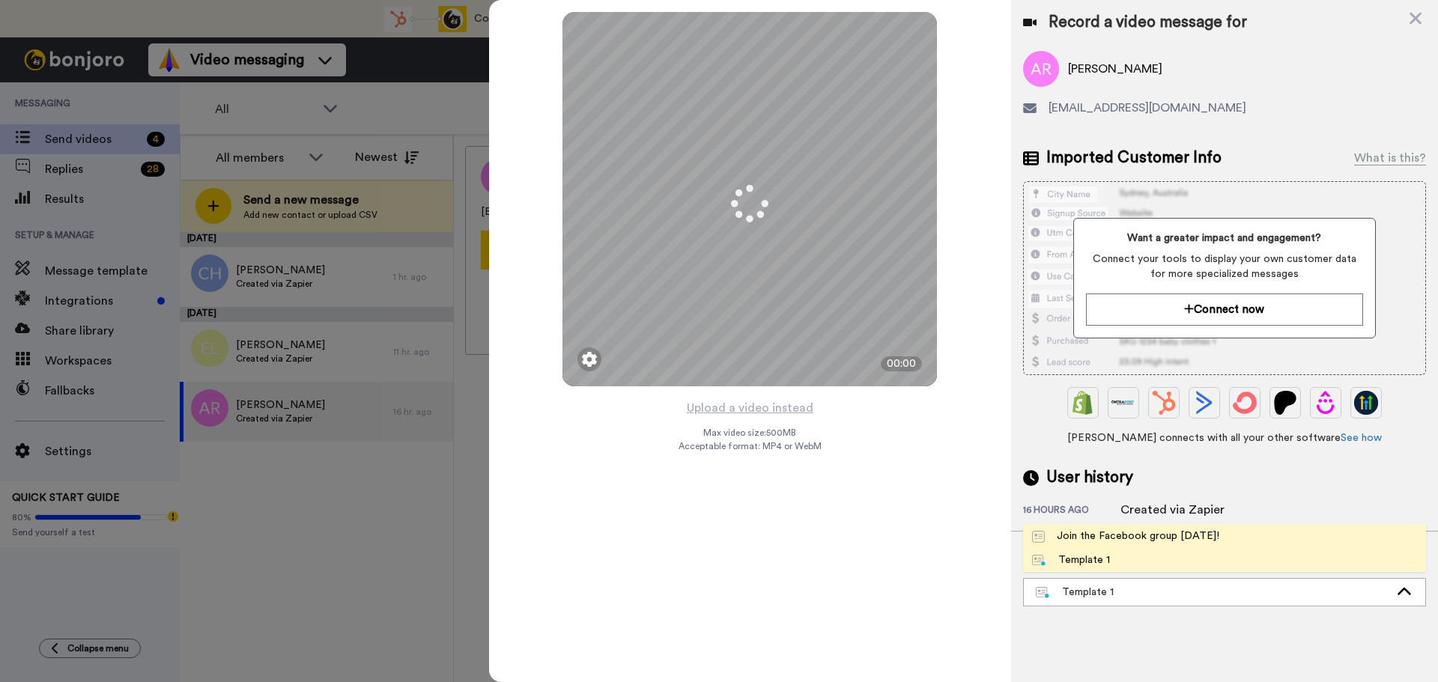
click at [1122, 534] on div "Join the Facebook group [DATE]!" at bounding box center [1125, 536] width 187 height 15
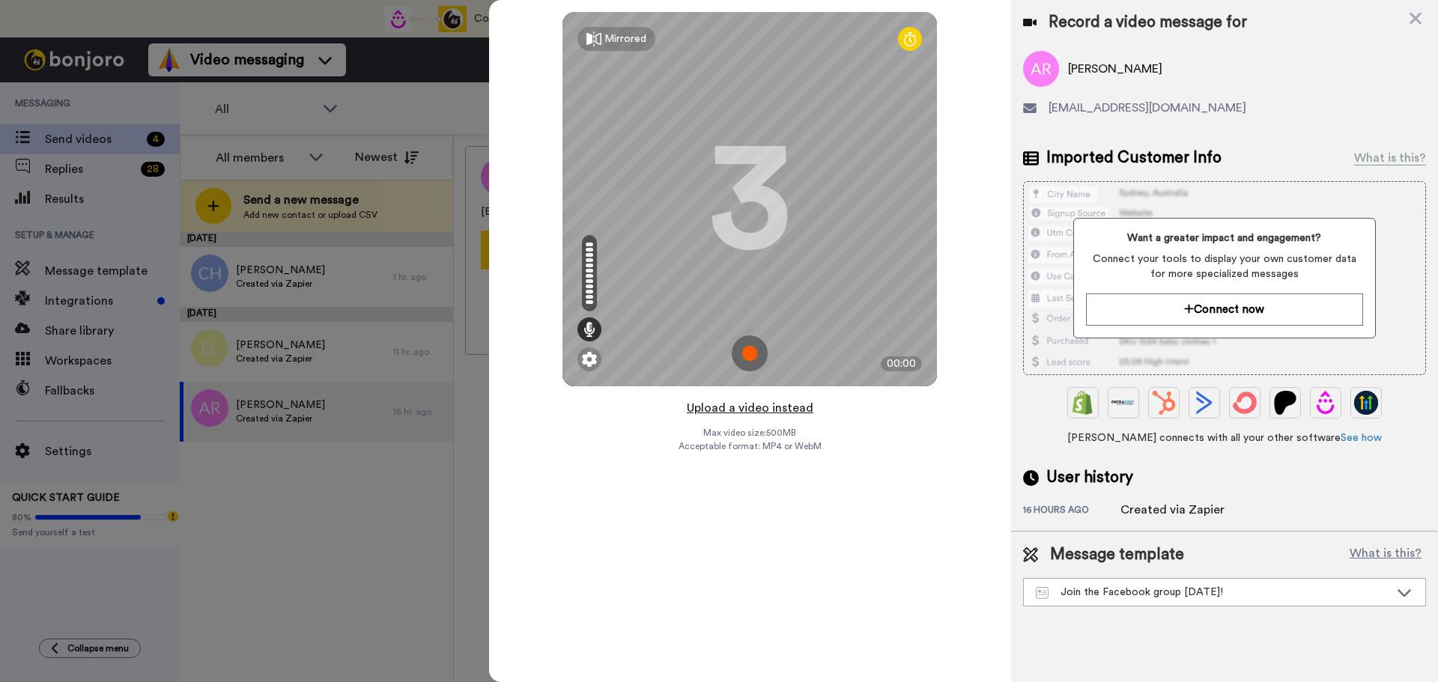
click at [751, 406] on button "Upload a video instead" at bounding box center [750, 407] width 136 height 19
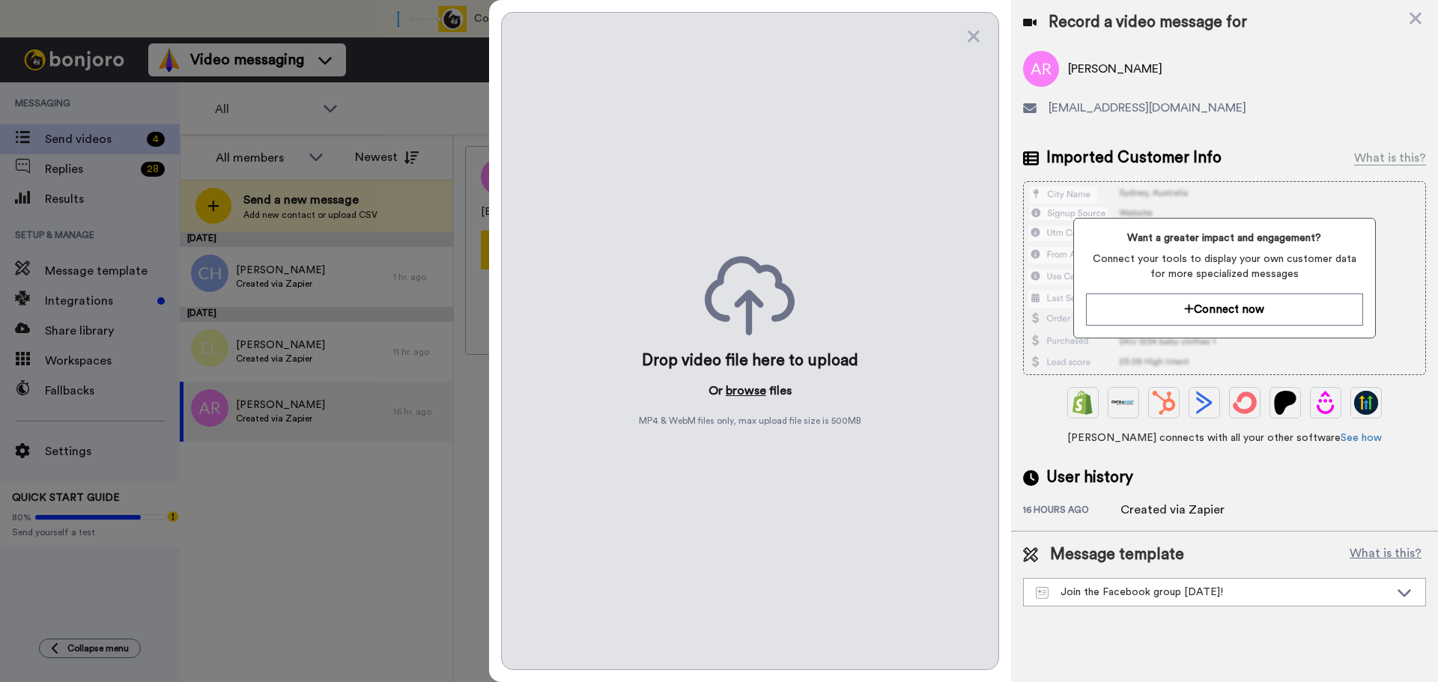
click at [731, 383] on button "browse" at bounding box center [745, 391] width 40 height 18
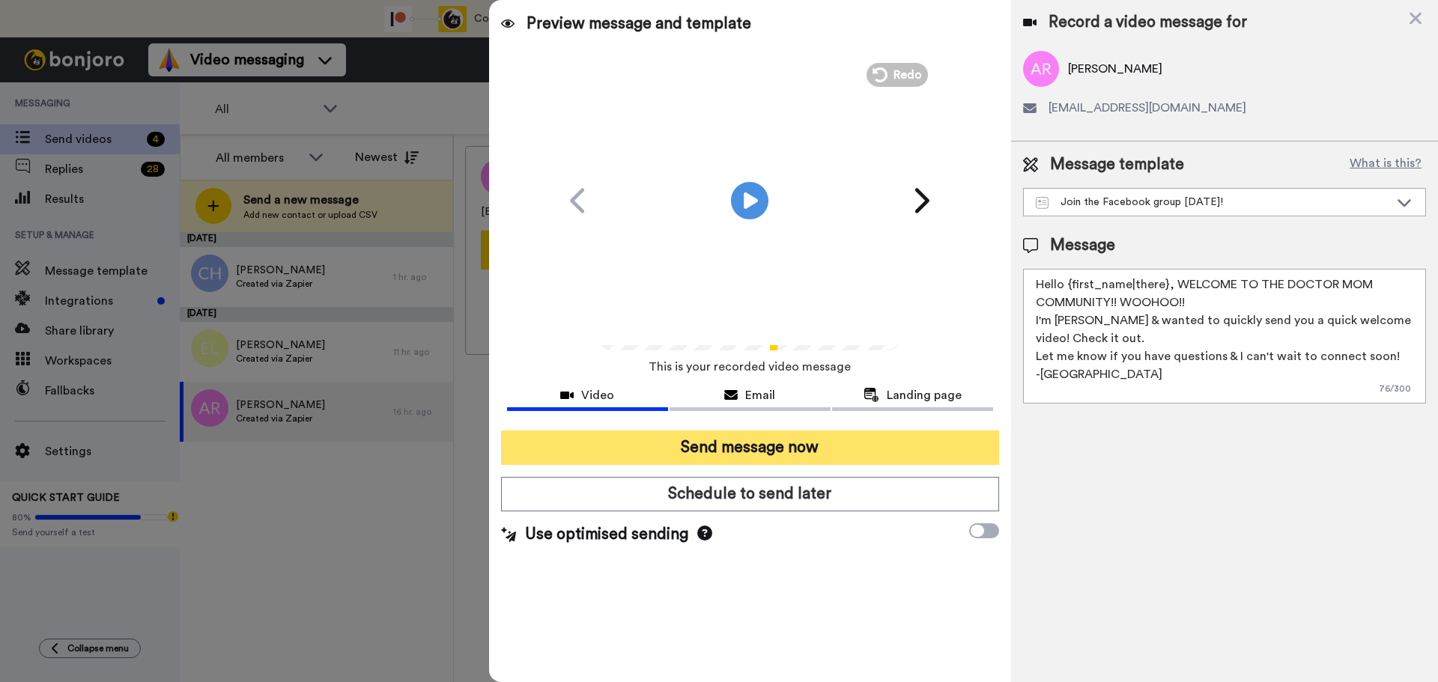
click at [818, 450] on button "Send message now" at bounding box center [750, 448] width 498 height 34
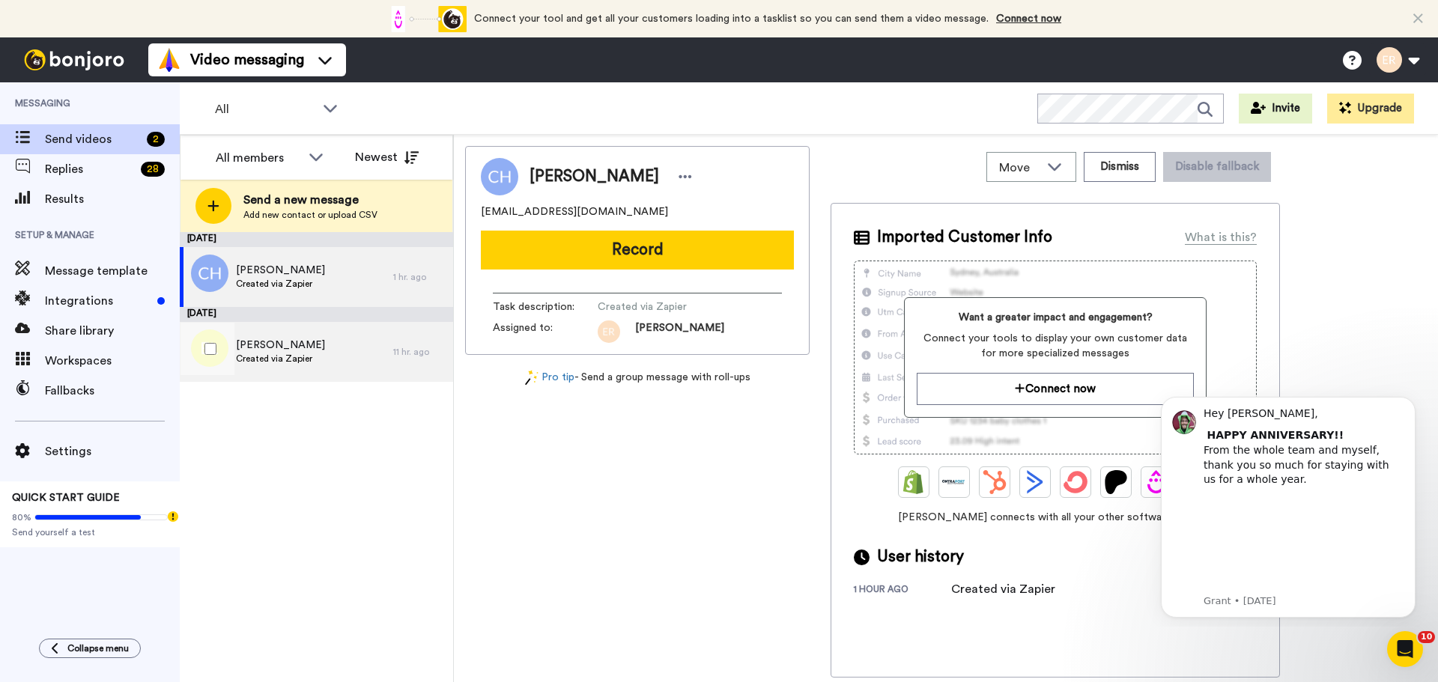
click at [308, 354] on span "Created via Zapier" at bounding box center [280, 359] width 89 height 12
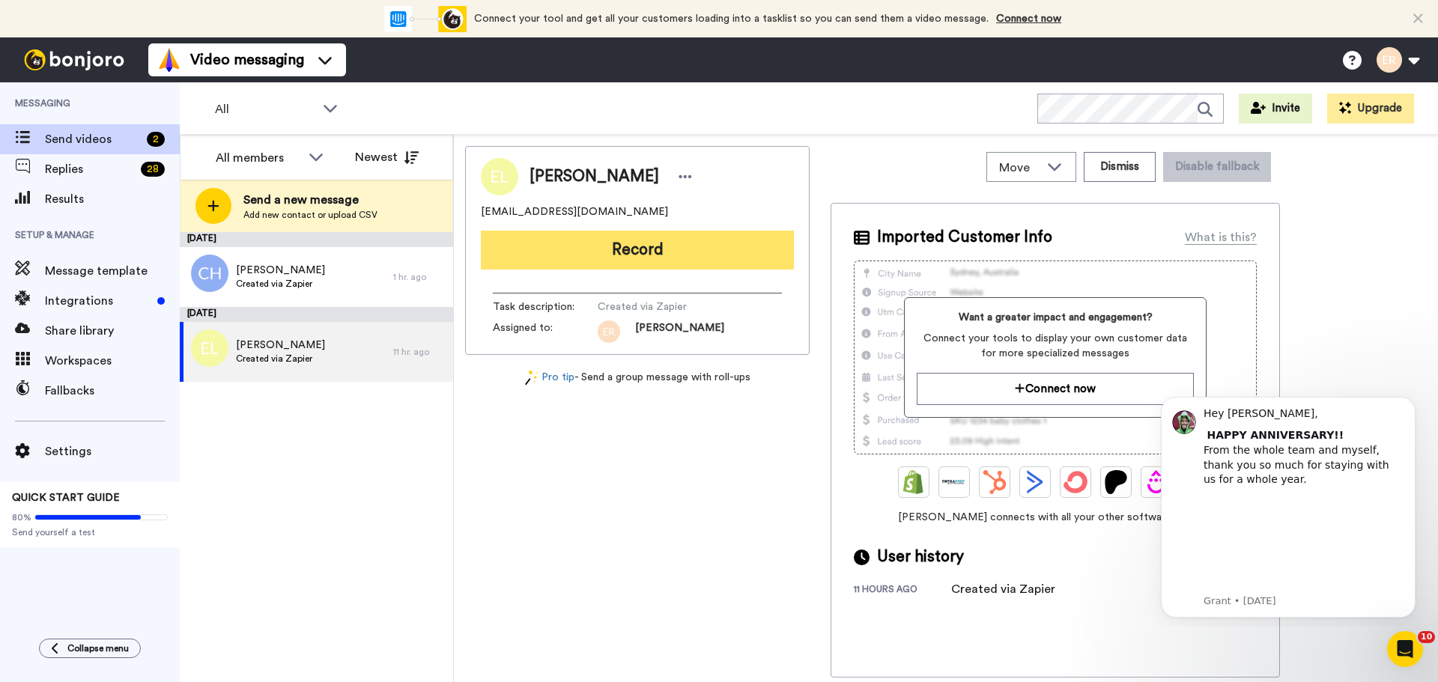
click at [614, 247] on button "Record" at bounding box center [637, 250] width 313 height 39
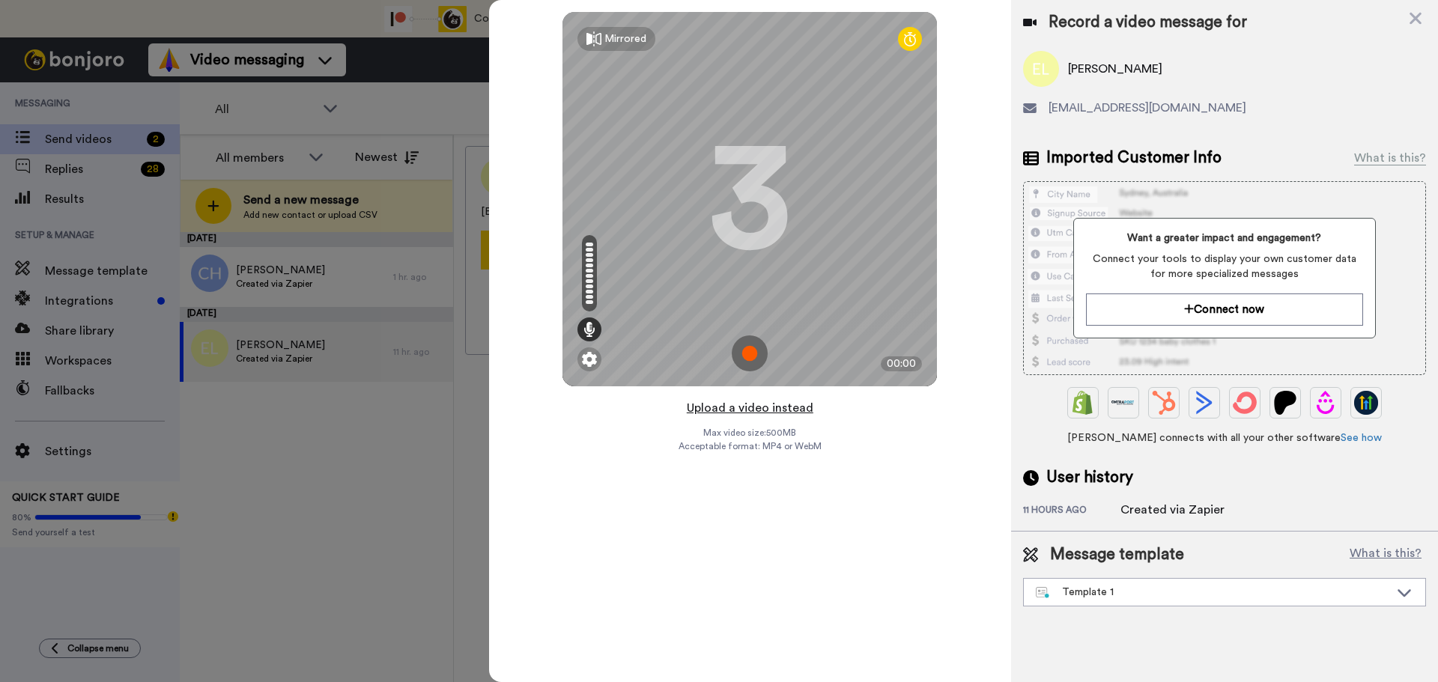
click at [741, 408] on button "Upload a video instead" at bounding box center [750, 407] width 136 height 19
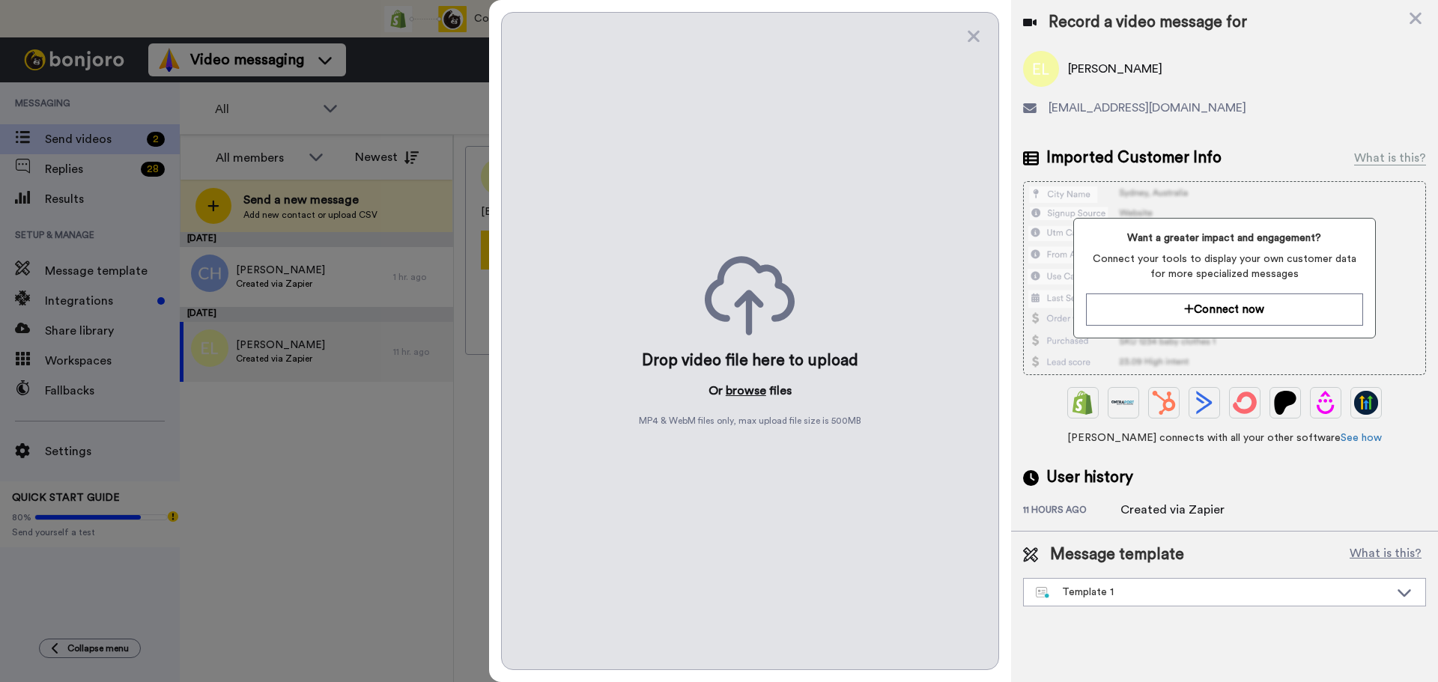
click at [737, 393] on button "browse" at bounding box center [745, 391] width 40 height 18
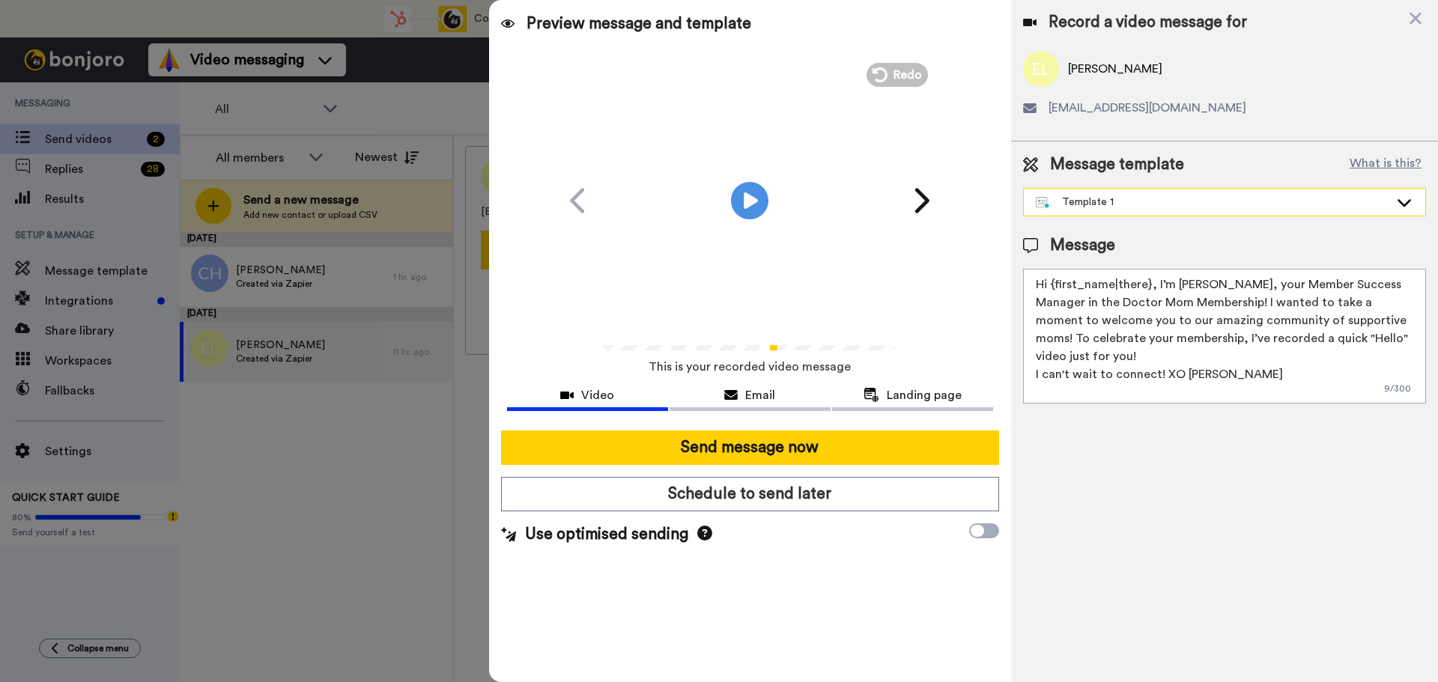
click at [1083, 197] on div "Template 1" at bounding box center [1211, 202] width 353 height 15
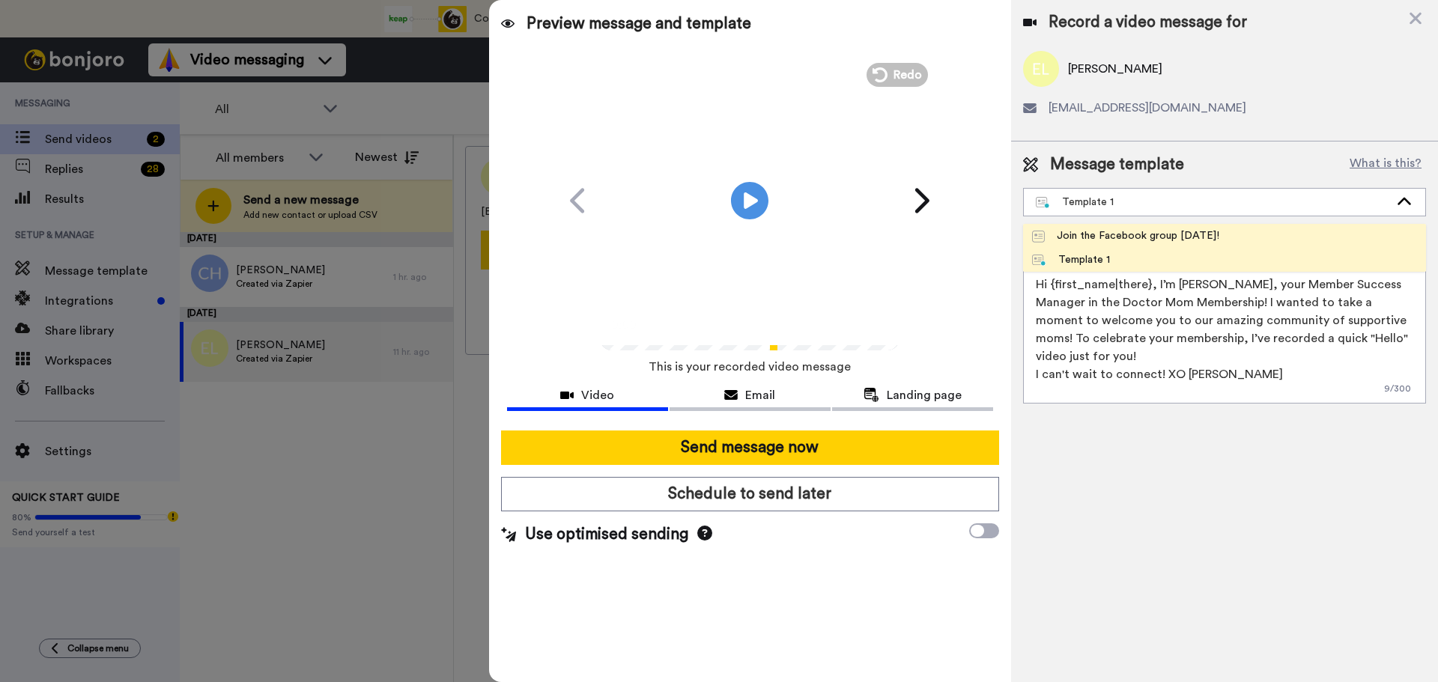
click at [1071, 236] on div "Join the Facebook group [DATE]!" at bounding box center [1125, 235] width 187 height 15
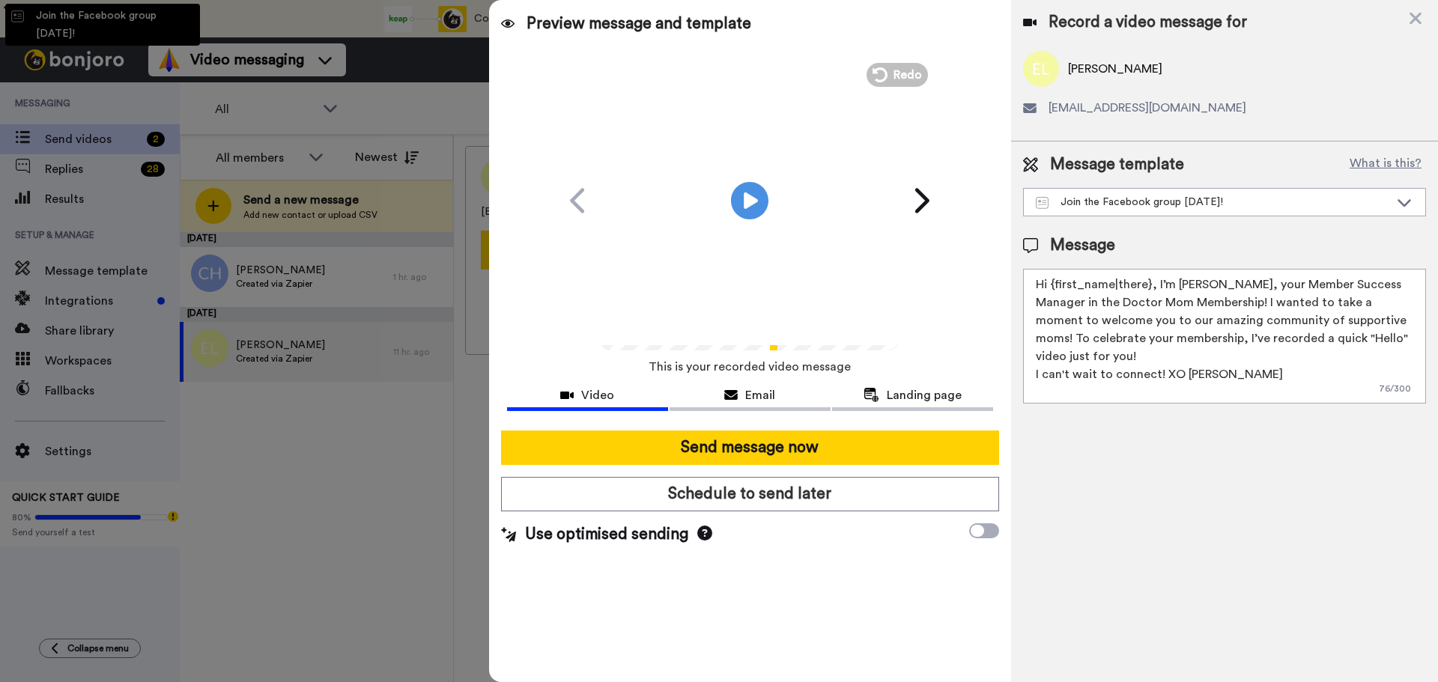
type textarea "Hello {first_name|there}, WELCOME TO THE DOCTOR MOM COMMUNITY!! WOOHOO!! I'm [P…"
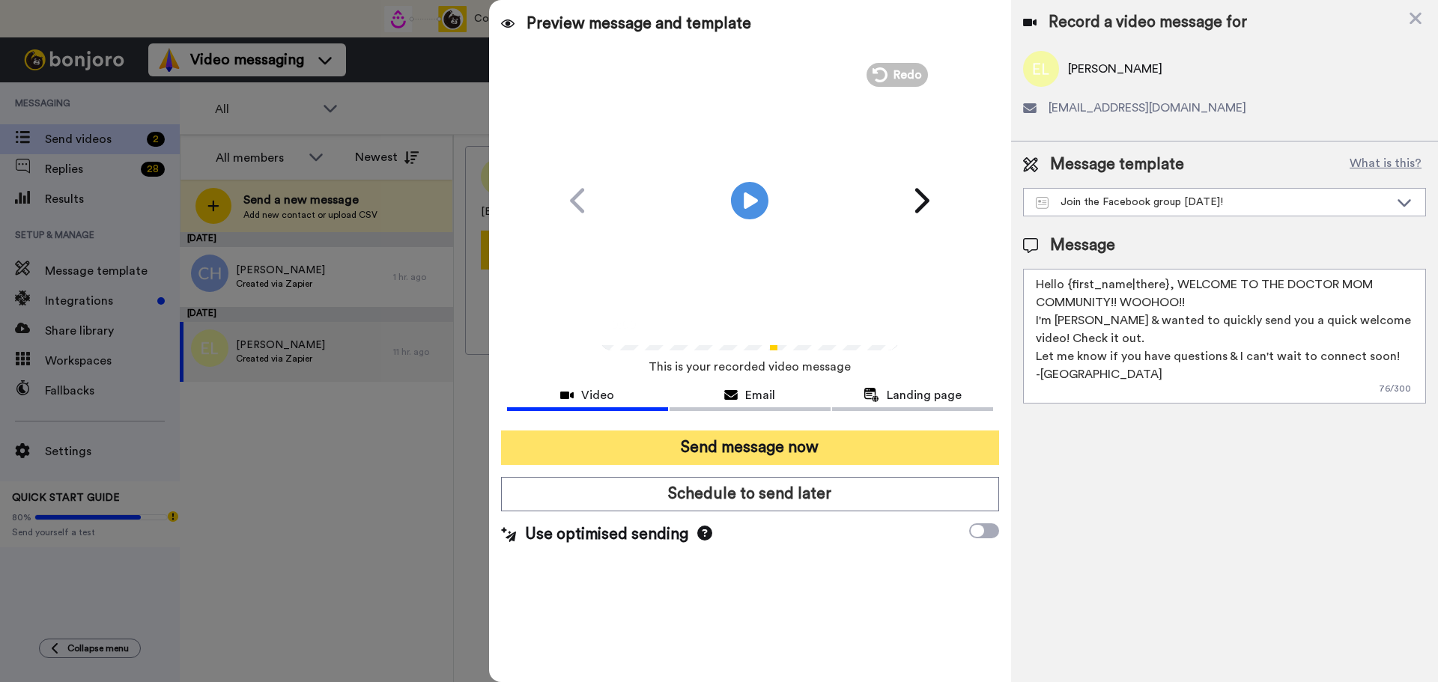
click at [798, 447] on button "Send message now" at bounding box center [750, 448] width 498 height 34
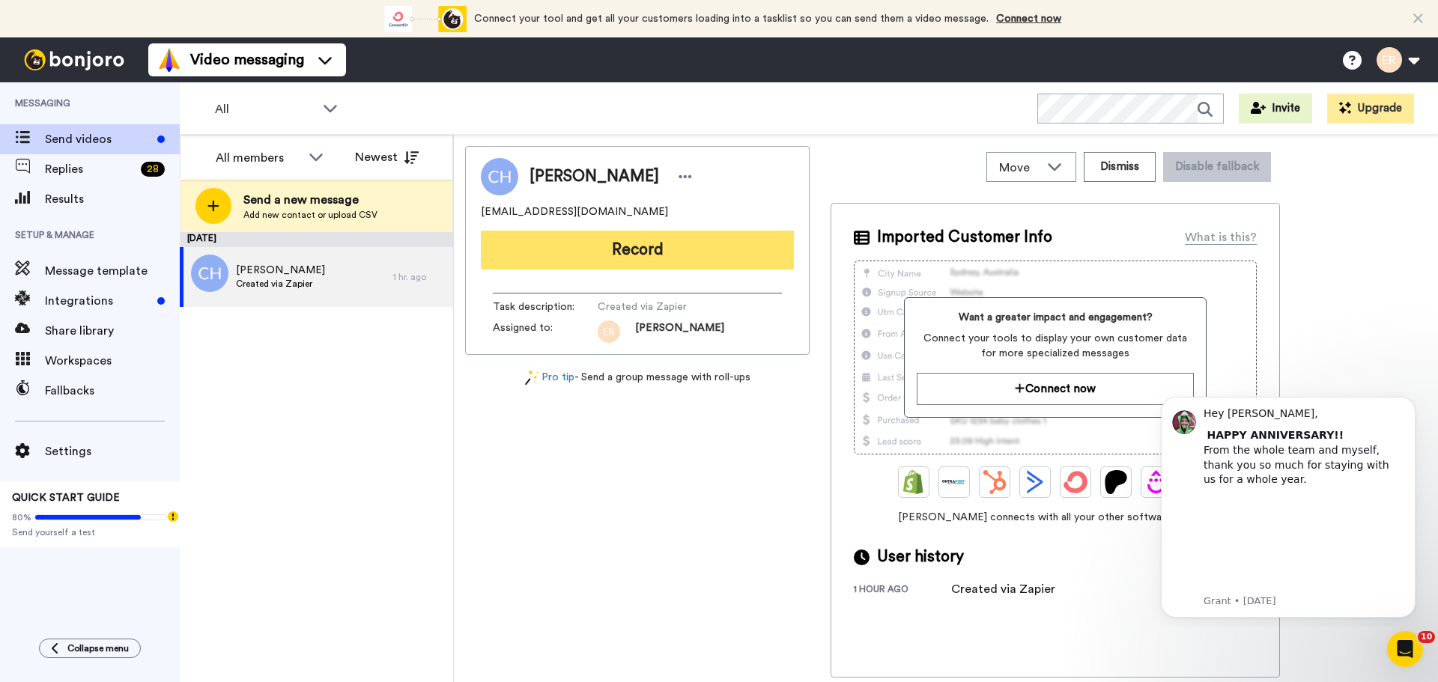
click at [609, 264] on button "Record" at bounding box center [637, 250] width 313 height 39
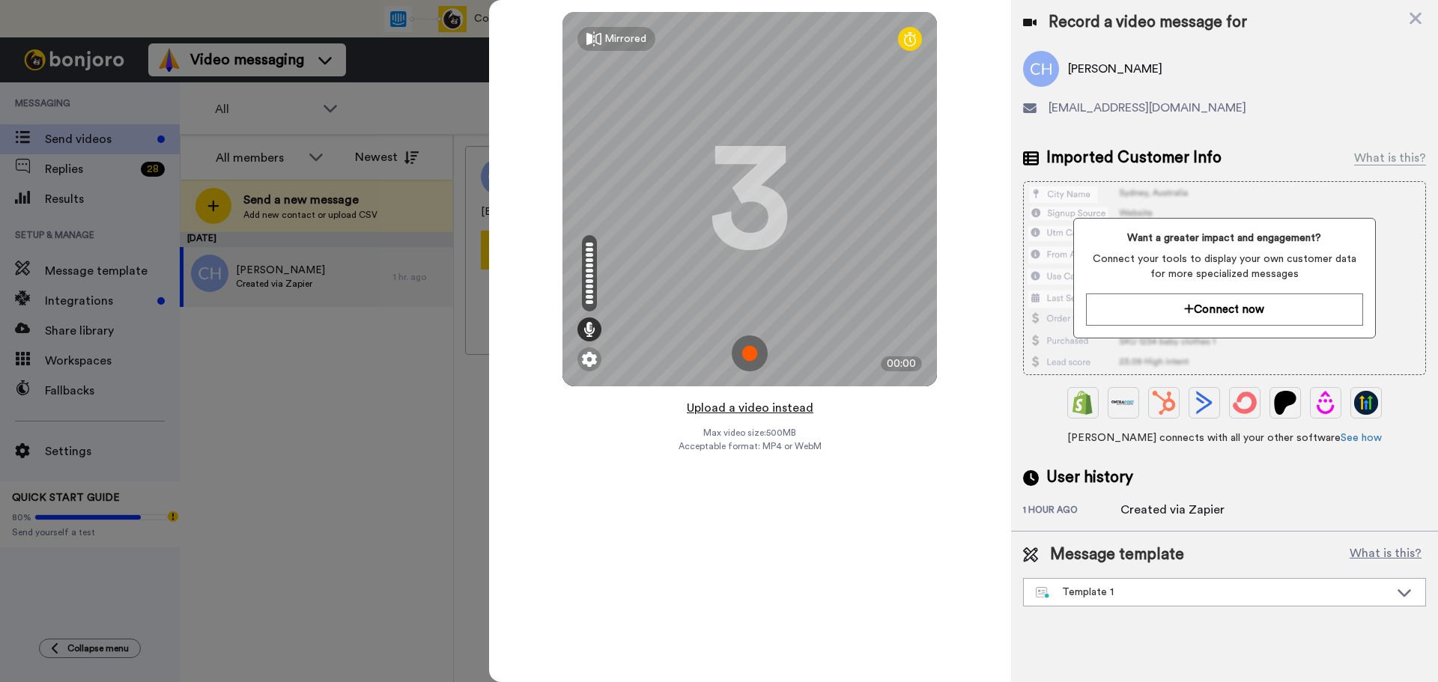
click at [733, 410] on button "Upload a video instead" at bounding box center [750, 407] width 136 height 19
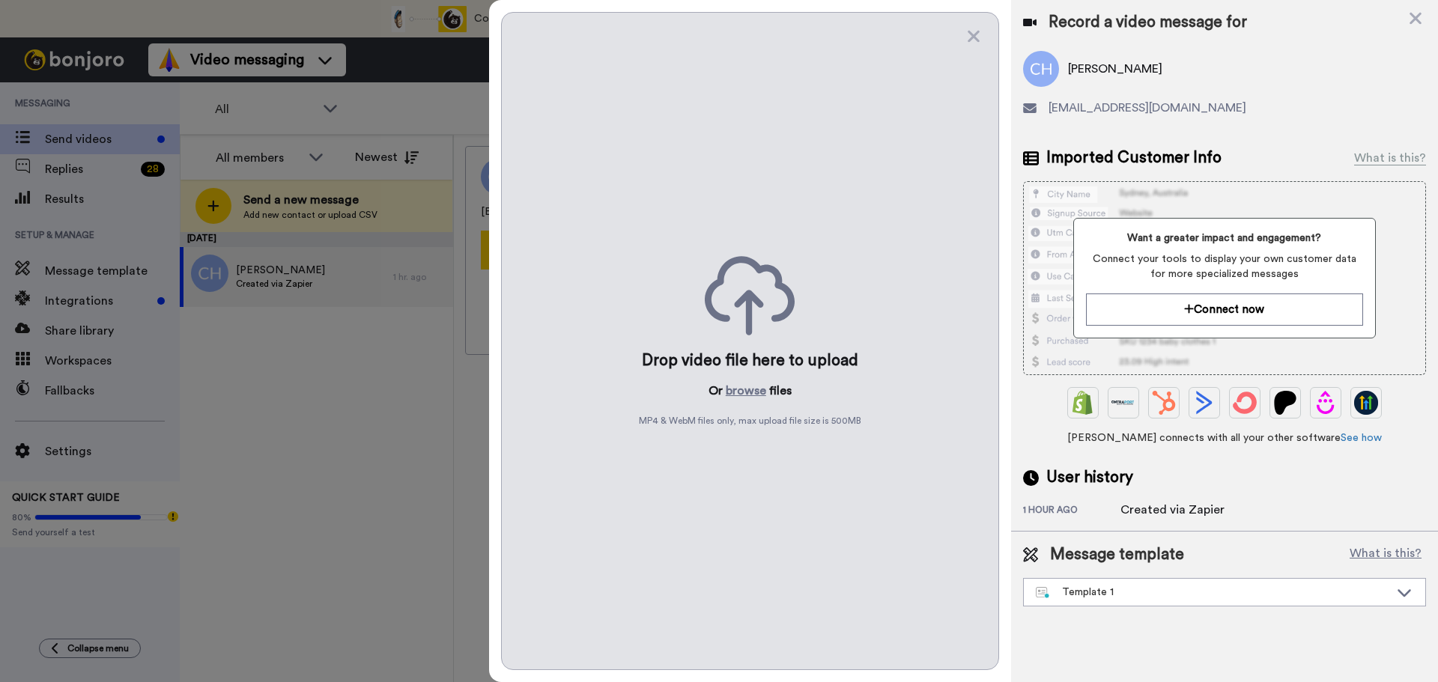
click at [740, 380] on div "Drop video file here to upload Or browse files MP4 & WebM files only, max uploa…" at bounding box center [750, 341] width 498 height 658
click at [742, 389] on button "browse" at bounding box center [745, 391] width 40 height 18
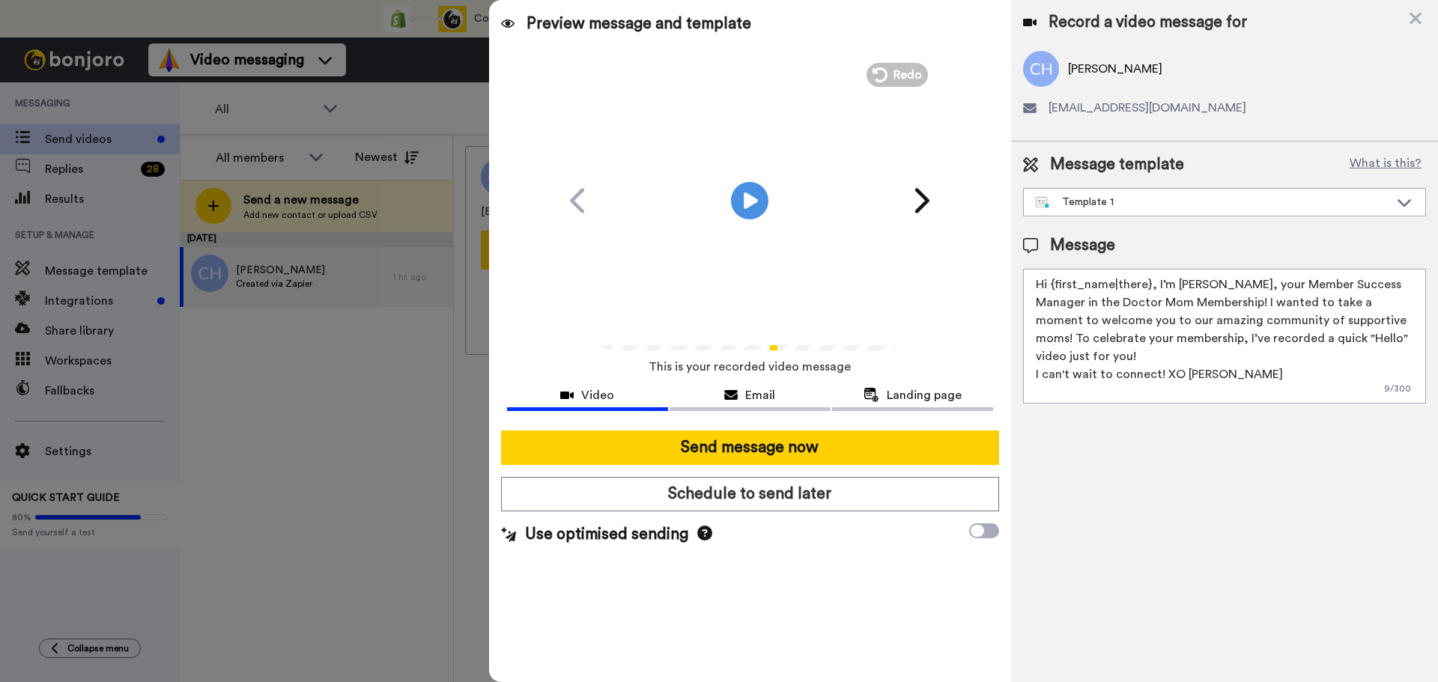
click at [1092, 183] on div "Message template What is this? Template 1 Join the Facebook group today! Templa…" at bounding box center [1224, 184] width 403 height 63
click at [1086, 212] on div "Template 1" at bounding box center [1223, 202] width 401 height 27
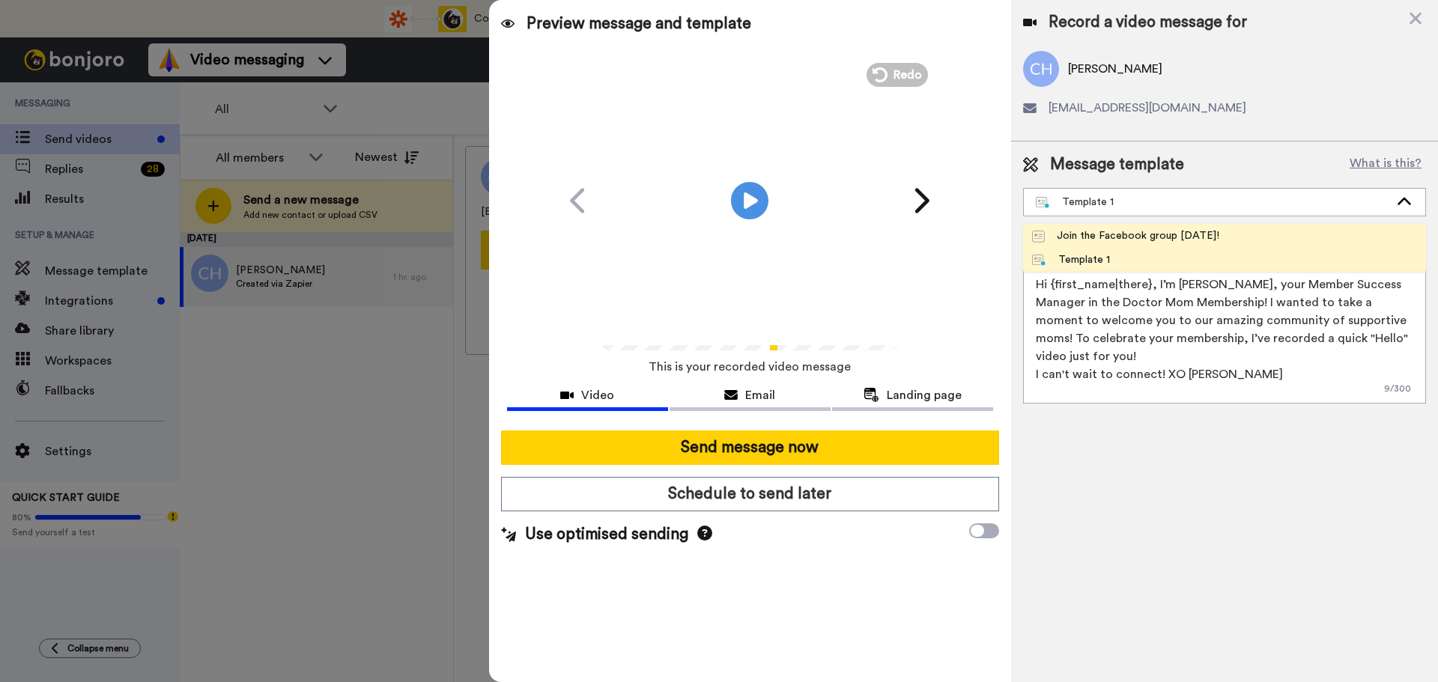
click at [1081, 240] on div "Join the Facebook group today!" at bounding box center [1125, 235] width 187 height 15
type textarea "Hello {first_name|there}, WELCOME TO THE DOCTOR MOM COMMUNITY!! WOOHOO!! I'm Be…"
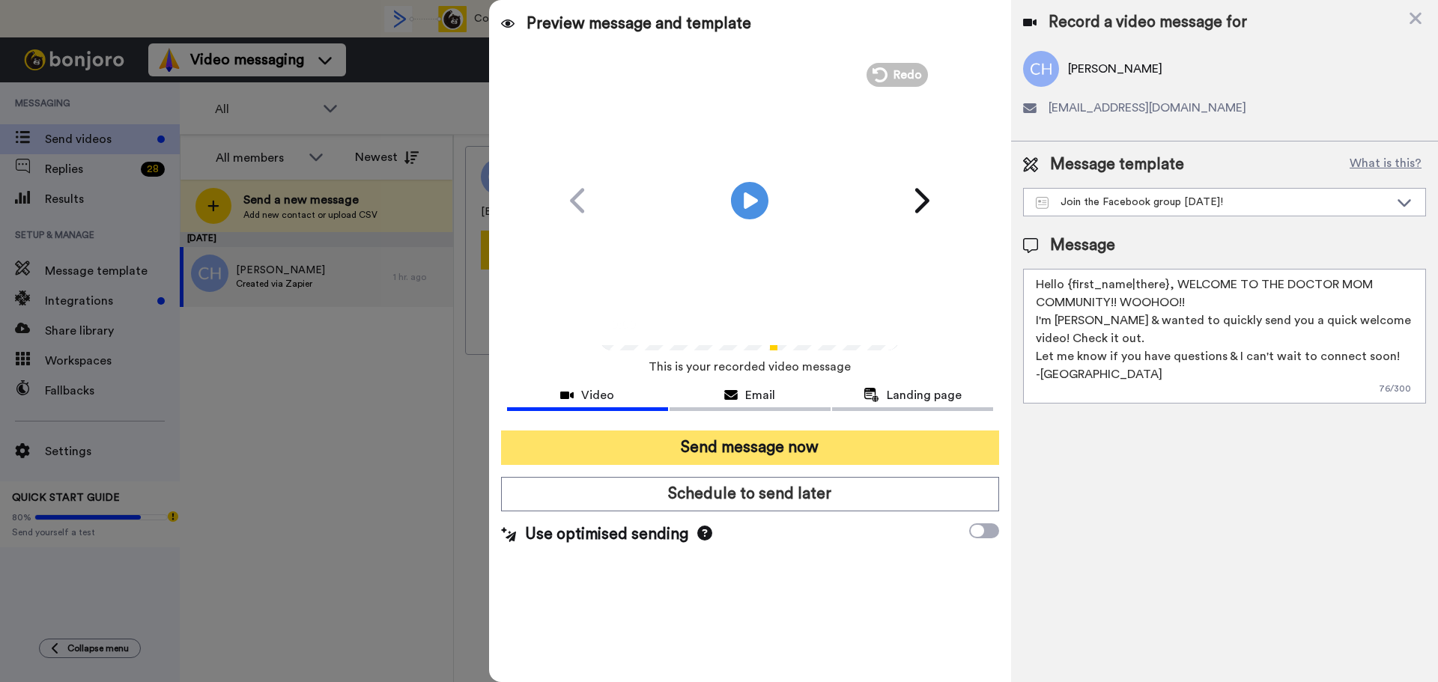
click at [858, 436] on button "Send message now" at bounding box center [750, 448] width 498 height 34
